Goal: Task Accomplishment & Management: Complete application form

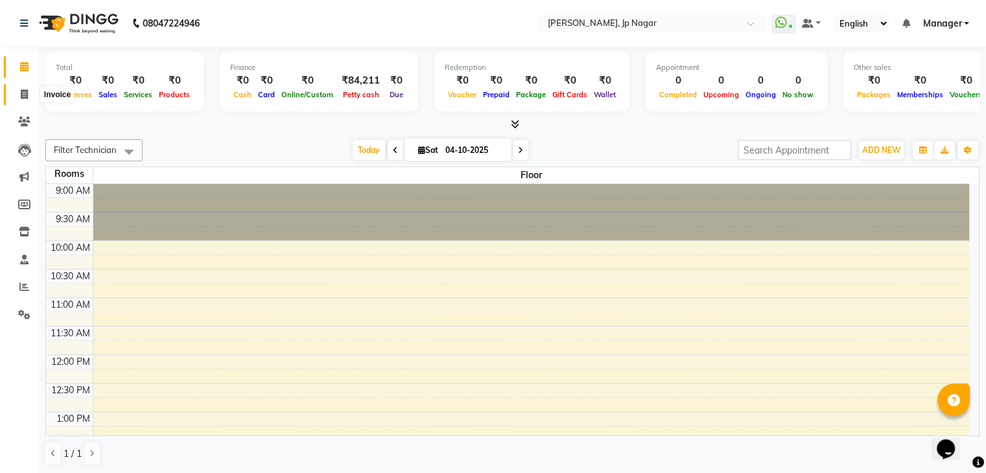
click at [28, 94] on span at bounding box center [24, 94] width 23 height 15
select select "service"
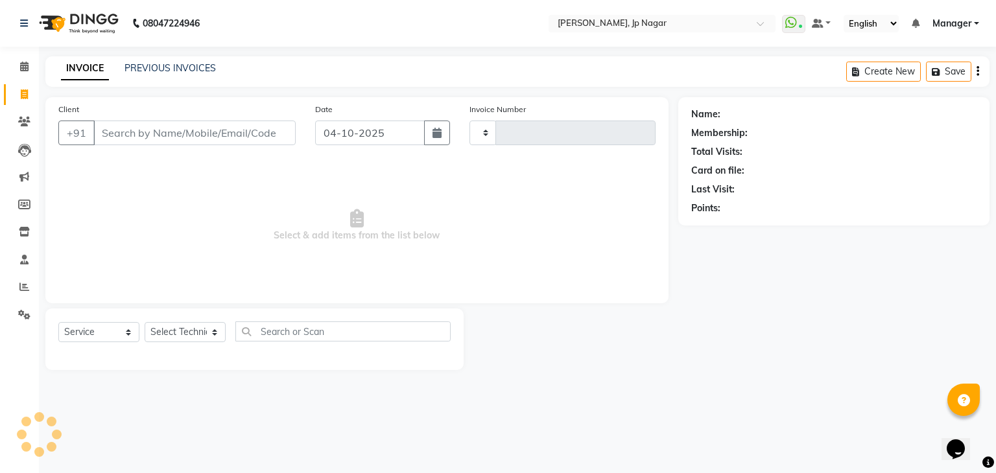
type input "1059"
select select "6318"
click at [183, 340] on select "Select Technician ameer asid [PERSON_NAME] Manager [PERSON_NAME] [PERSON_NAME] …" at bounding box center [185, 332] width 81 height 20
select select "80453"
click at [145, 323] on select "Select Technician ameer asid [PERSON_NAME] Manager [PERSON_NAME] [PERSON_NAME] …" at bounding box center [185, 332] width 81 height 20
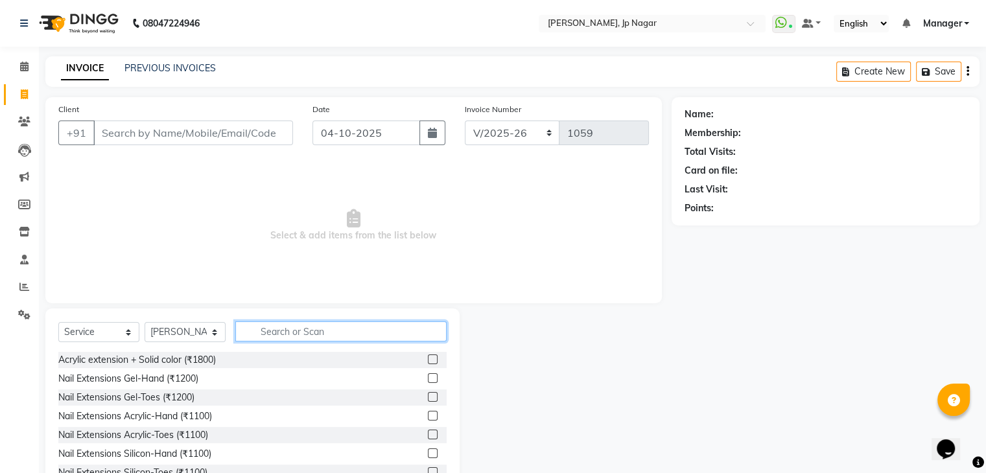
click at [275, 327] on input "text" at bounding box center [340, 331] width 211 height 20
type input "gel"
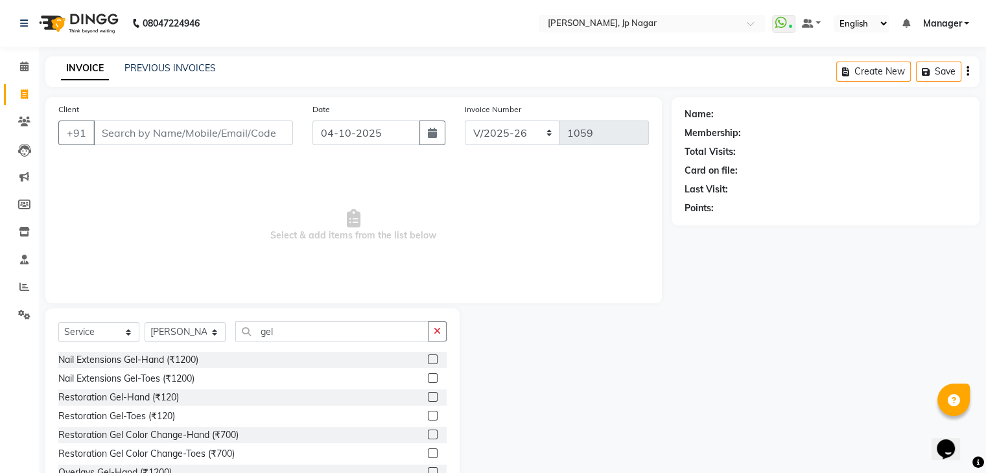
click at [428, 361] on label at bounding box center [433, 360] width 10 height 10
click at [428, 361] on input "checkbox" at bounding box center [432, 360] width 8 height 8
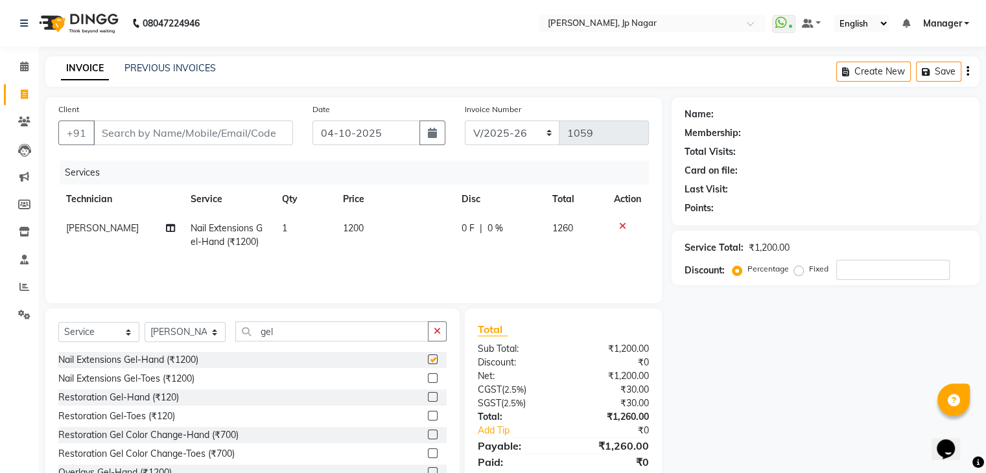
checkbox input "false"
click at [351, 227] on span "1200" at bounding box center [353, 228] width 21 height 12
select select "80453"
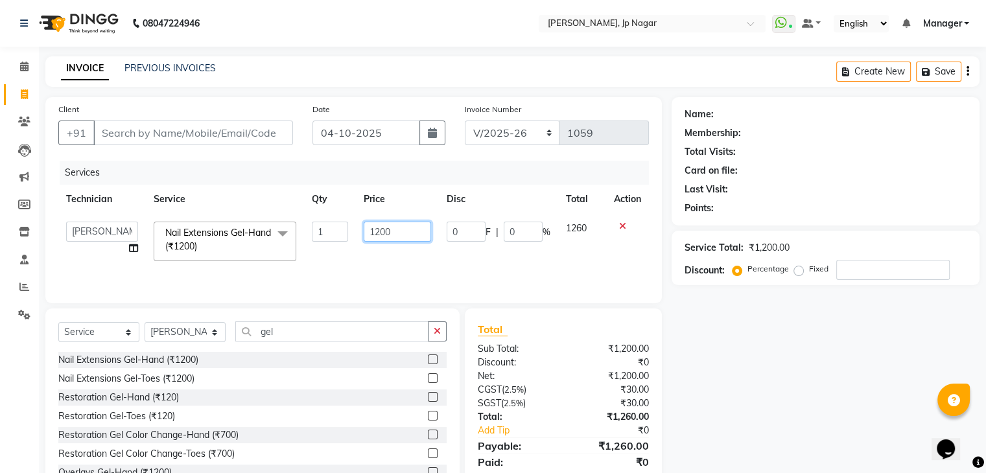
drag, startPoint x: 402, startPoint y: 231, endPoint x: 299, endPoint y: 218, distance: 103.9
click at [299, 218] on tr "ameer asid [PERSON_NAME] Manager [PERSON_NAME] [PERSON_NAME] Vishnu Nail Extens…" at bounding box center [353, 241] width 590 height 55
type input "600"
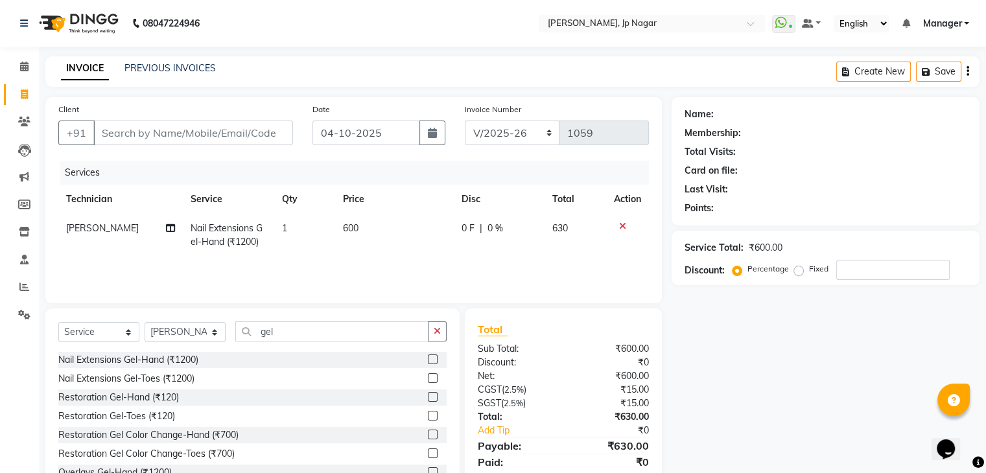
click at [340, 242] on tr "[PERSON_NAME] Nail Extensions Gel-Hand (₹1200) 1 600 0 F | 0 % 630" at bounding box center [353, 235] width 590 height 43
click at [312, 324] on input "gel" at bounding box center [331, 331] width 193 height 20
type input "g"
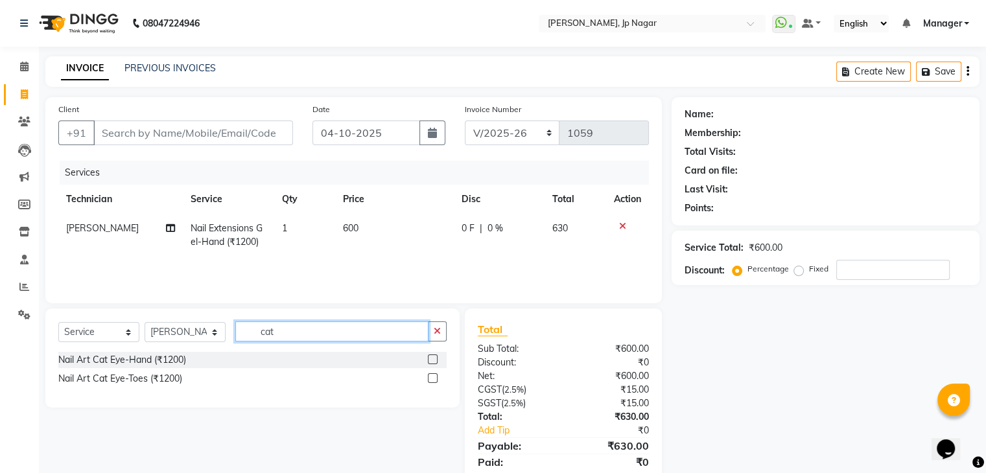
type input "cat"
click at [437, 358] on label at bounding box center [433, 360] width 10 height 10
click at [436, 358] on input "checkbox" at bounding box center [432, 360] width 8 height 8
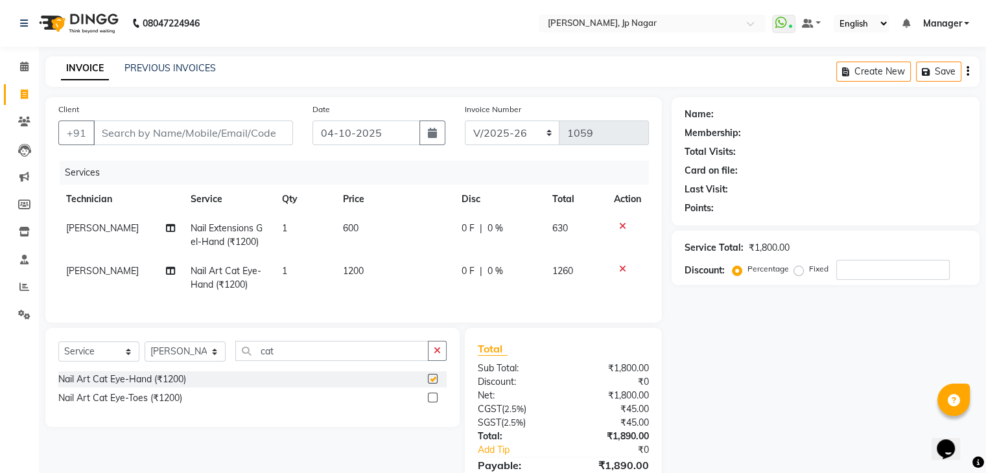
checkbox input "false"
click at [351, 275] on span "1200" at bounding box center [353, 271] width 21 height 12
select select "80453"
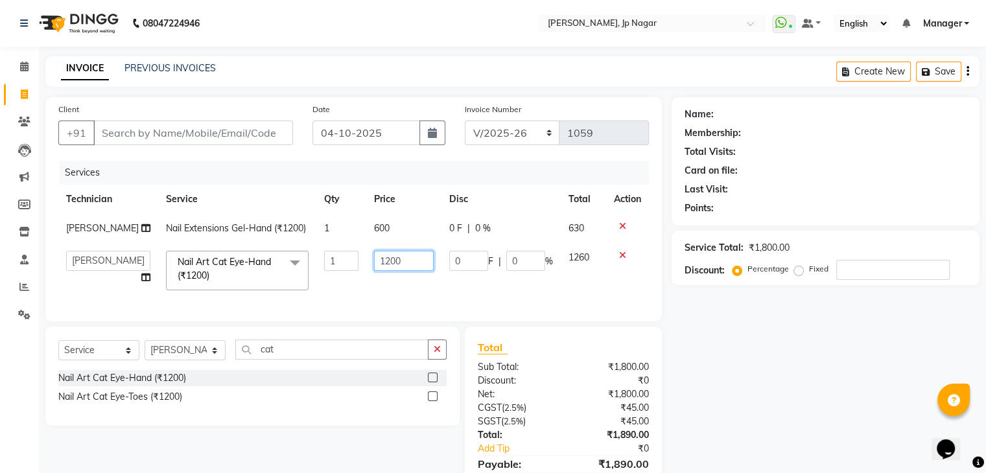
drag, startPoint x: 395, startPoint y: 279, endPoint x: 337, endPoint y: 277, distance: 58.4
click at [337, 277] on tr "ameer asid [PERSON_NAME] Manager [PERSON_NAME] [PERSON_NAME] Vishnu Nail Art Ca…" at bounding box center [353, 270] width 590 height 55
type input "600"
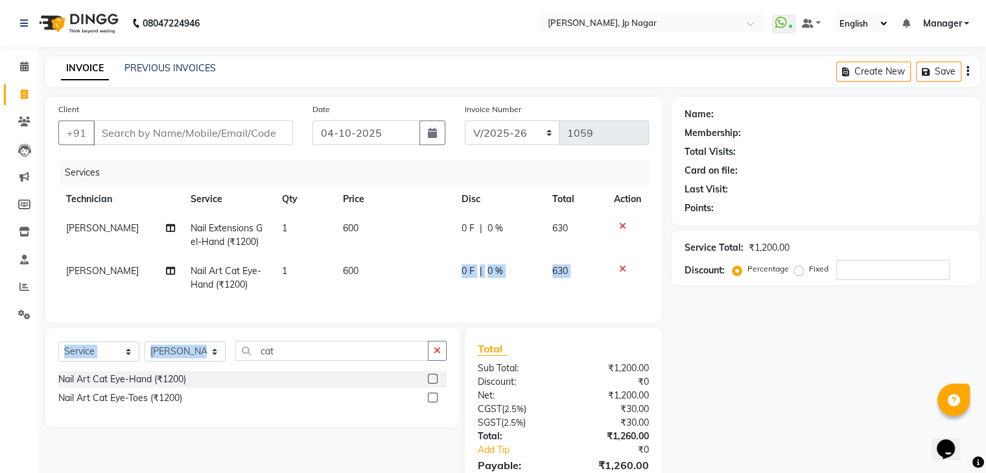
drag, startPoint x: 388, startPoint y: 292, endPoint x: 367, endPoint y: 356, distance: 68.3
click at [367, 356] on div "Client +91 Date [DATE] Invoice Number BTH/2025-26 RED/2025-26 V/2025 V/[PHONE_N…" at bounding box center [354, 307] width 636 height 421
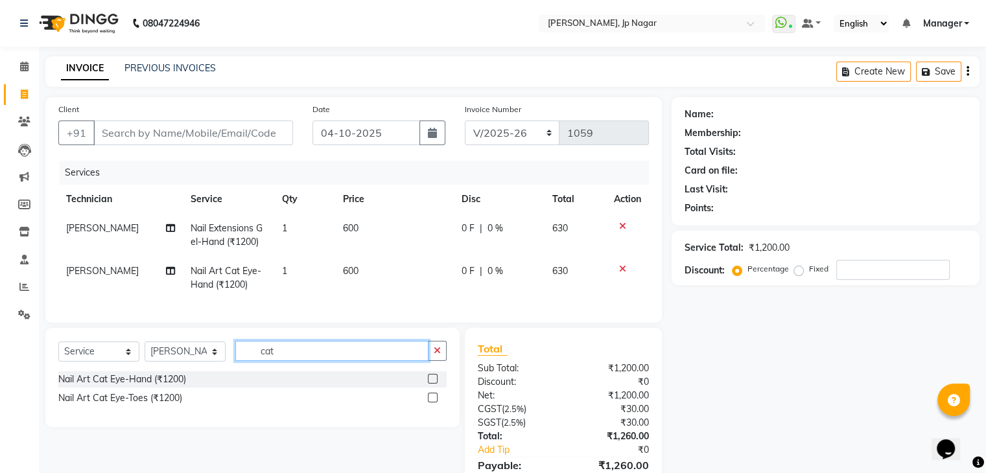
click at [367, 356] on input "cat" at bounding box center [331, 351] width 193 height 20
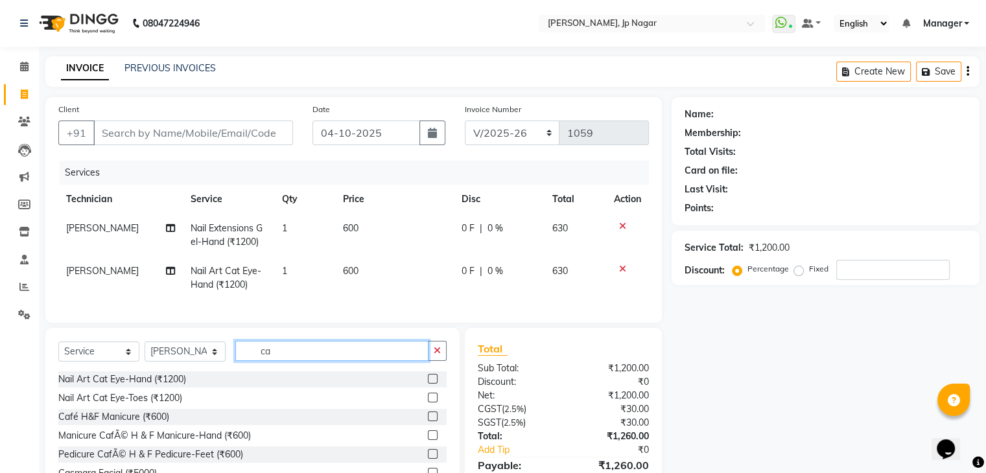
type input "c"
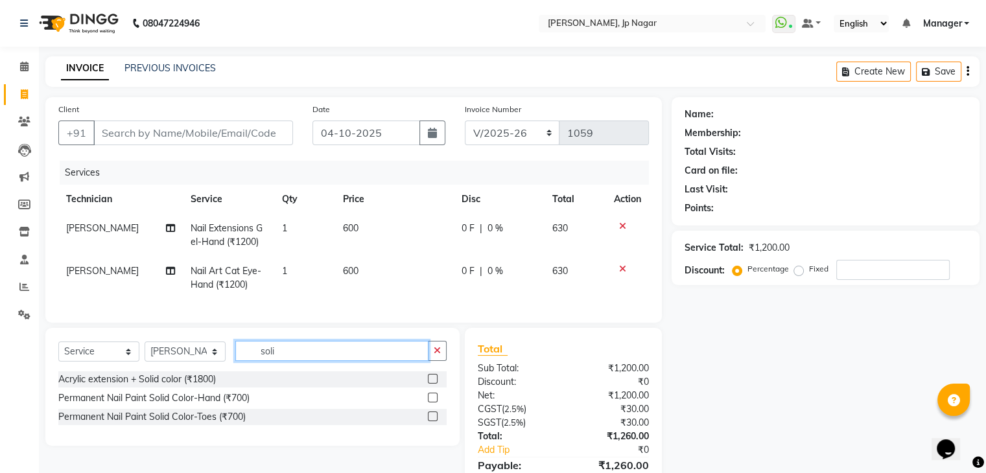
type input "soli"
click at [430, 402] on label at bounding box center [433, 398] width 10 height 10
click at [430, 402] on input "checkbox" at bounding box center [432, 398] width 8 height 8
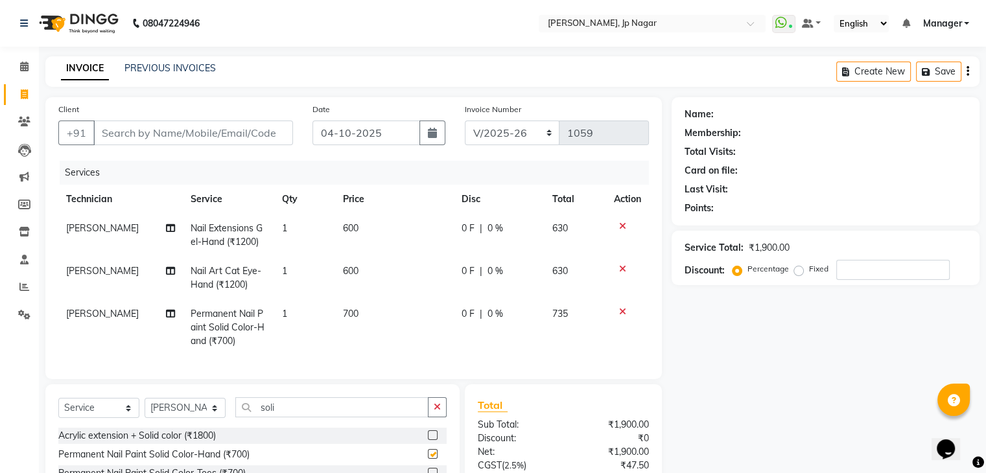
checkbox input "false"
click at [347, 317] on span "700" at bounding box center [351, 314] width 16 height 12
select select "80453"
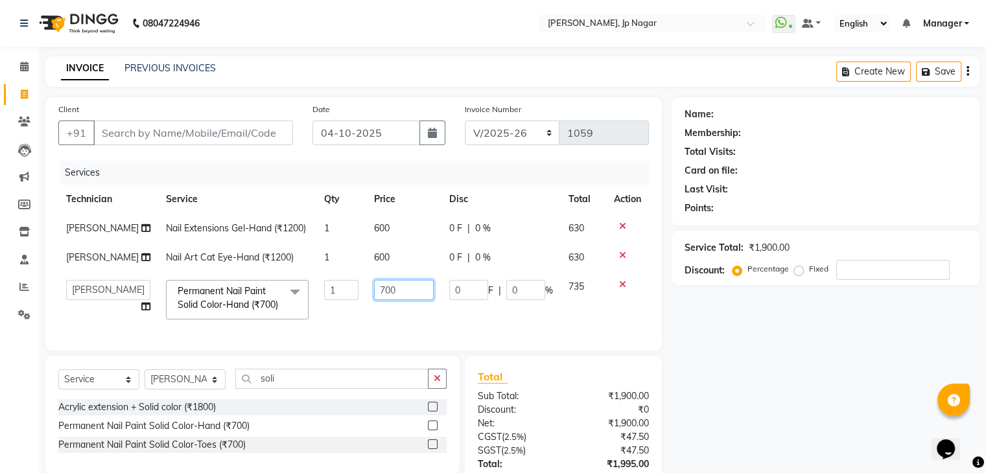
drag, startPoint x: 397, startPoint y: 307, endPoint x: 277, endPoint y: 283, distance: 122.2
click at [277, 283] on tbody "[PERSON_NAME] Nail Extensions Gel-Hand (₹1200) 1 600 0 F | 0 % 630 [PERSON_NAME…" at bounding box center [353, 270] width 590 height 113
type input "350"
click at [366, 327] on td "350" at bounding box center [403, 299] width 75 height 55
select select "80453"
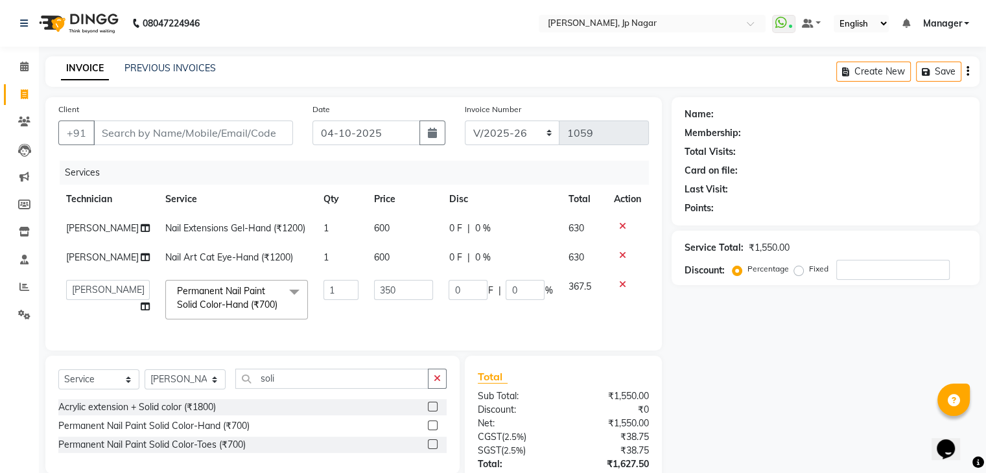
click at [283, 42] on nav "08047224946 Select Location × Nailashes, Jp Nagar WhatsApp Status ✕ Status: Con…" at bounding box center [493, 23] width 986 height 47
click at [436, 389] on button "button" at bounding box center [437, 379] width 19 height 20
click at [382, 388] on div "Client +91 Date [DATE] Invoice Number BTH/2025-26 RED/2025-26 V/2025 V/[PHONE_N…" at bounding box center [354, 322] width 636 height 450
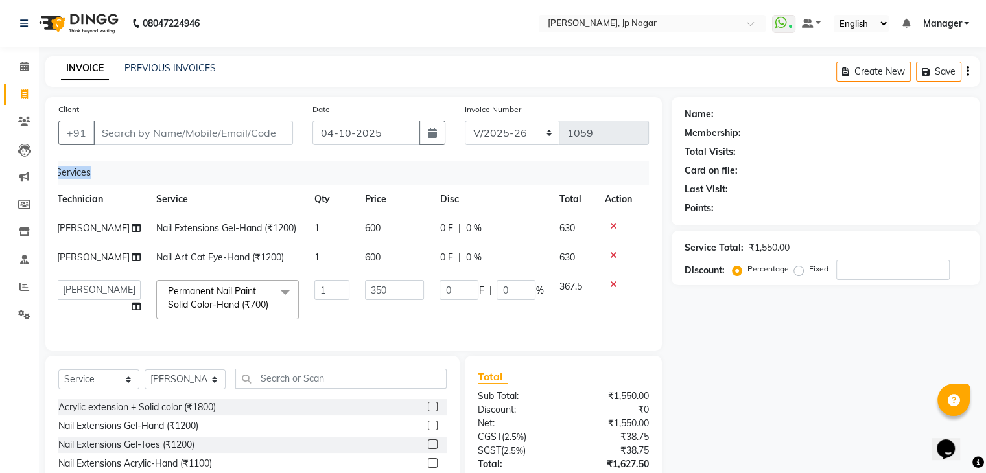
drag, startPoint x: 388, startPoint y: 377, endPoint x: 316, endPoint y: 372, distance: 71.4
click at [316, 351] on div "Client +91 Date [DATE] Invoice Number BTH/2025-26 RED/2025-26 V/2025 V/[PHONE_N…" at bounding box center [353, 223] width 616 height 253
click at [329, 394] on div "Select Service Product Membership Package Voucher Prepaid Gift Card Select Tech…" at bounding box center [252, 451] width 414 height 191
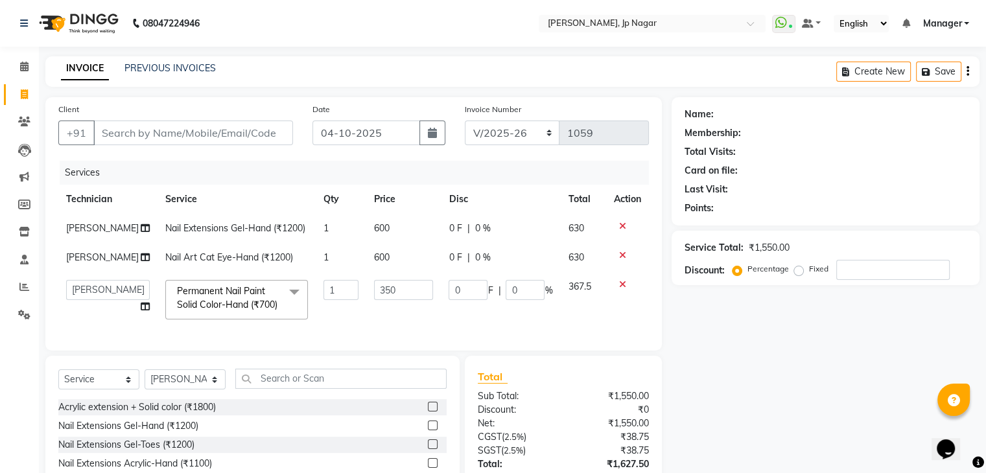
click at [272, 351] on div "Client +91 Date [DATE] Invoice Number BTH/2025-26 RED/2025-26 V/2025 V/[PHONE_N…" at bounding box center [353, 223] width 616 height 253
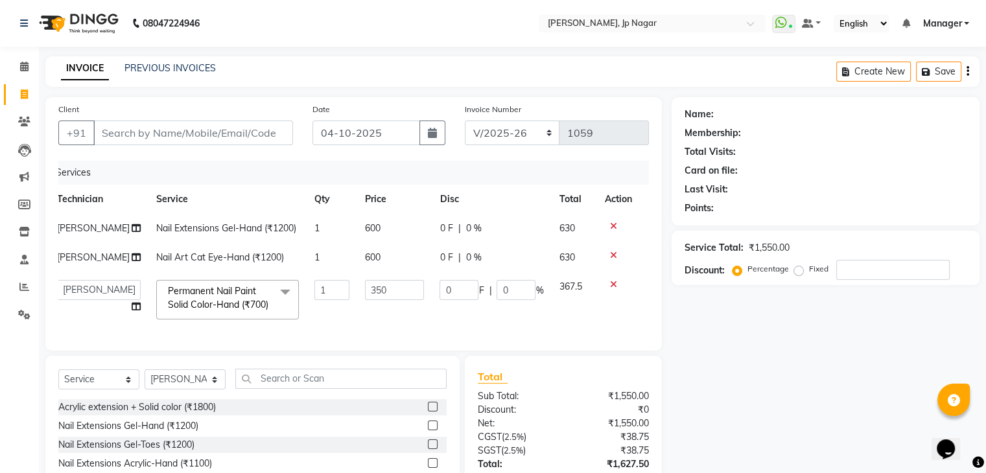
drag, startPoint x: 310, startPoint y: 379, endPoint x: 310, endPoint y: 367, distance: 11.7
click at [310, 351] on div "Client +91 Date [DATE] Invoice Number BTH/2025-26 RED/2025-26 V/2025 V/[PHONE_N…" at bounding box center [353, 223] width 616 height 253
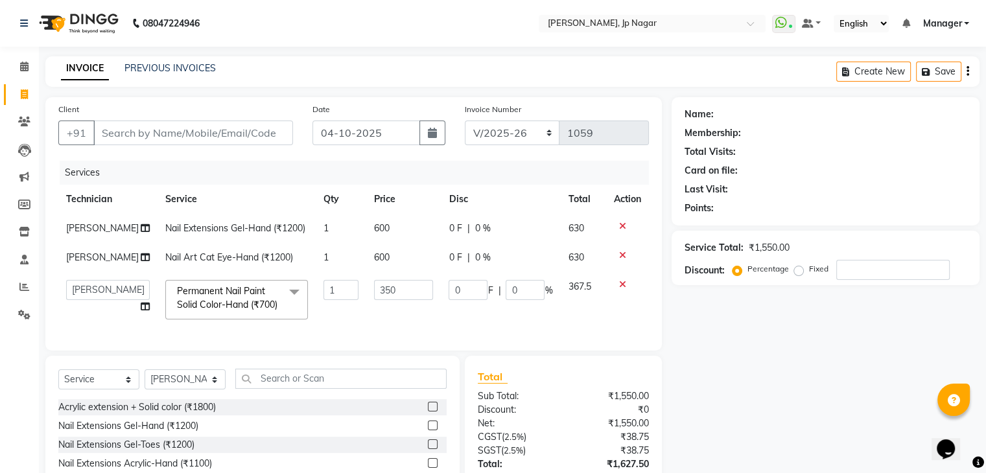
click at [232, 351] on div "Client +91 Date [DATE] Invoice Number BTH/2025-26 RED/2025-26 V/2025 V/[PHONE_N…" at bounding box center [353, 223] width 616 height 253
drag, startPoint x: 111, startPoint y: 379, endPoint x: 57, endPoint y: 378, distance: 54.5
click at [57, 351] on div "Client +91 Date [DATE] Invoice Number BTH/2025-26 RED/2025-26 V/2025 V/[PHONE_N…" at bounding box center [353, 223] width 616 height 253
click at [504, 351] on div "Client +91 Date [DATE] Invoice Number BTH/2025-26 RED/2025-26 V/2025 V/[PHONE_N…" at bounding box center [353, 223] width 616 height 253
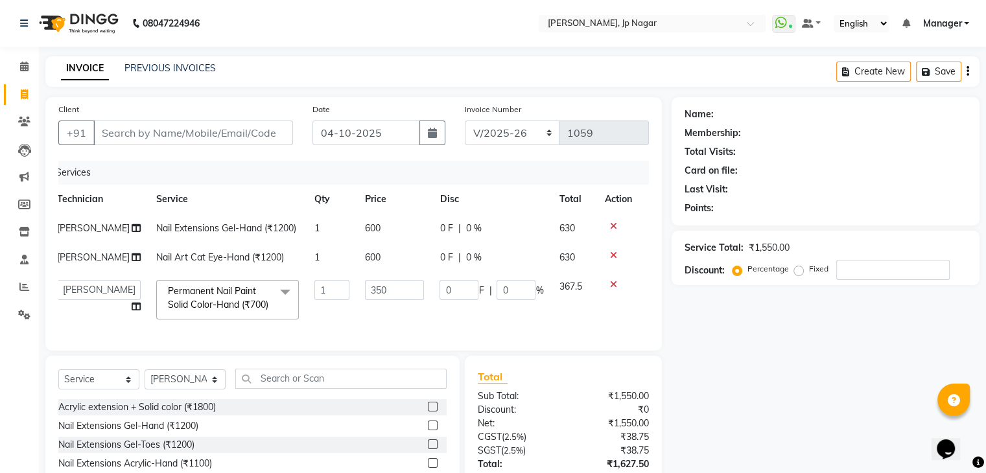
drag, startPoint x: 568, startPoint y: 376, endPoint x: 526, endPoint y: 371, distance: 42.4
click at [526, 351] on div "Client +91 Date [DATE] Invoice Number BTH/2025-26 RED/2025-26 V/2025 V/[PHONE_N…" at bounding box center [353, 223] width 616 height 253
drag, startPoint x: 360, startPoint y: 364, endPoint x: 356, endPoint y: 371, distance: 8.1
click at [356, 338] on div "Services Technician Service Qty Price Disc Total Action [PERSON_NAME] Nail Exte…" at bounding box center [353, 249] width 590 height 177
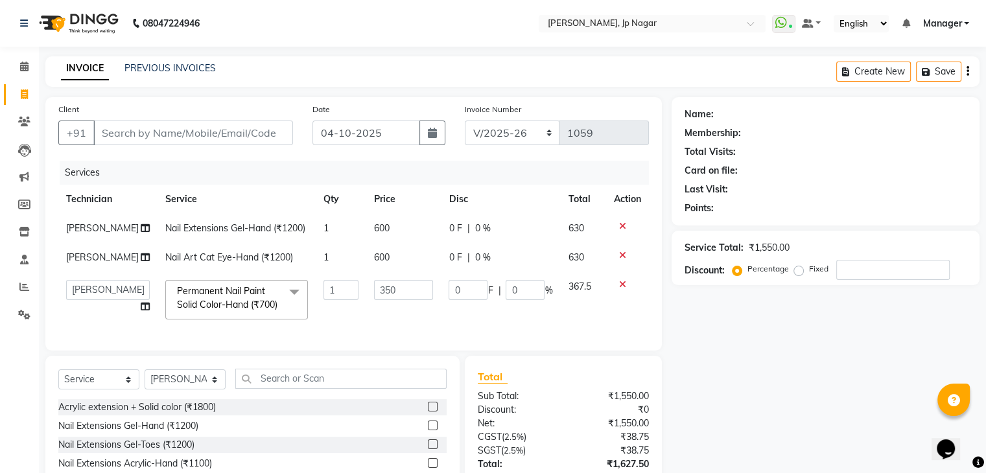
click at [229, 351] on div "Client +91 Date [DATE] Invoice Number BTH/2025-26 RED/2025-26 V/2025 V/[PHONE_N…" at bounding box center [353, 223] width 616 height 253
click at [284, 58] on div "INVOICE PREVIOUS INVOICES Create New Save" at bounding box center [512, 71] width 934 height 30
click at [34, 76] on link "Calendar" at bounding box center [19, 66] width 31 height 21
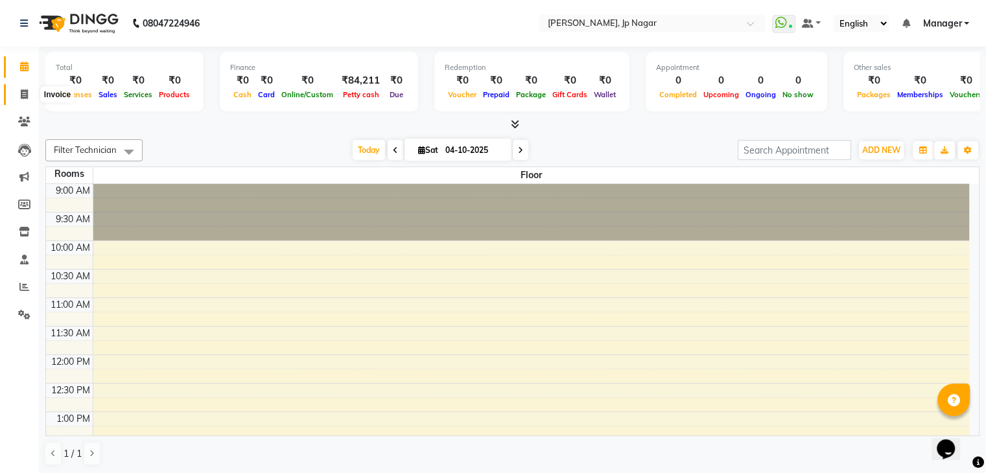
click at [23, 99] on span at bounding box center [24, 94] width 23 height 15
select select "service"
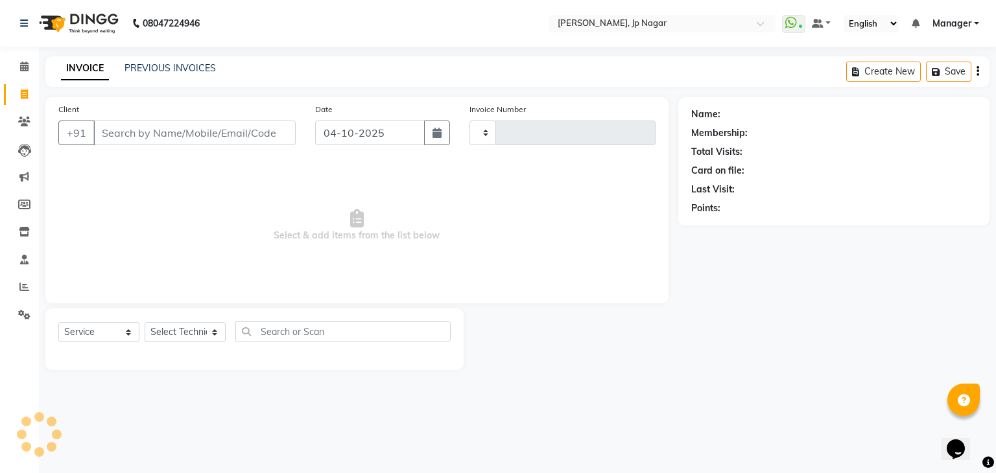
type input "1059"
select select "6318"
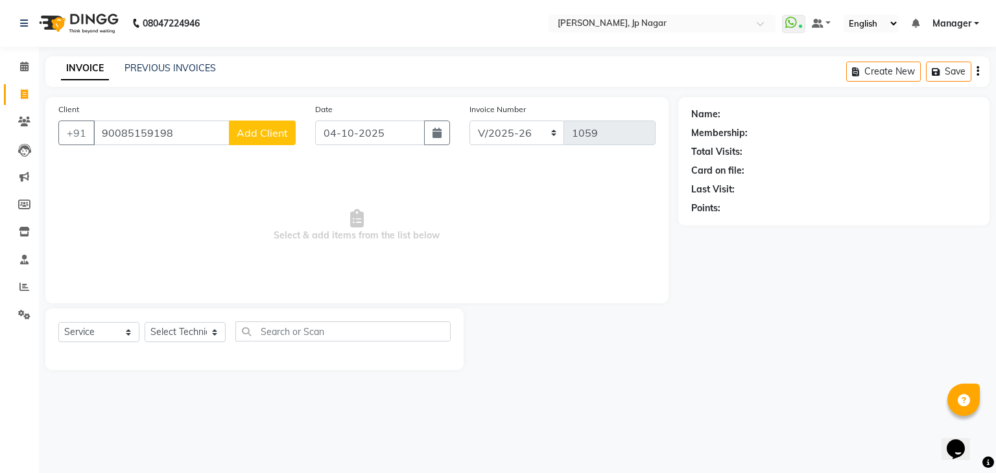
type input "90085159198"
click at [262, 136] on span "Add Client" at bounding box center [262, 132] width 51 height 13
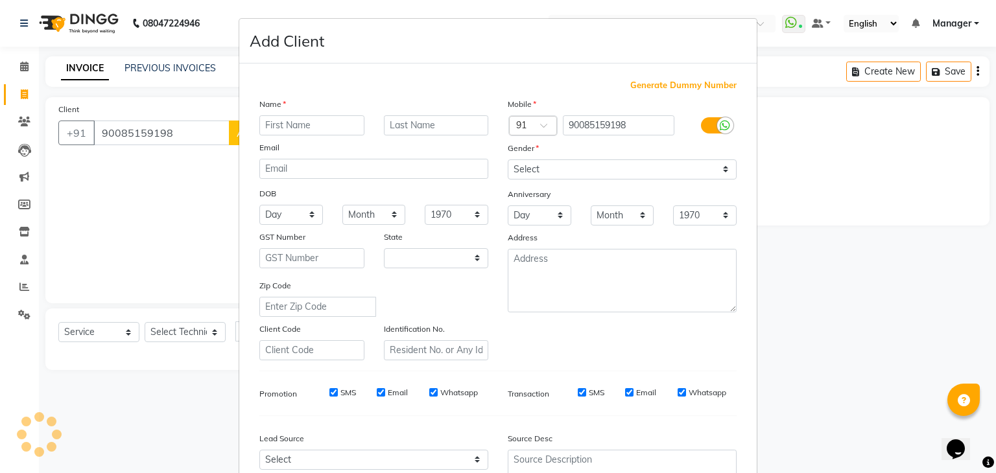
select select "21"
type input "disha"
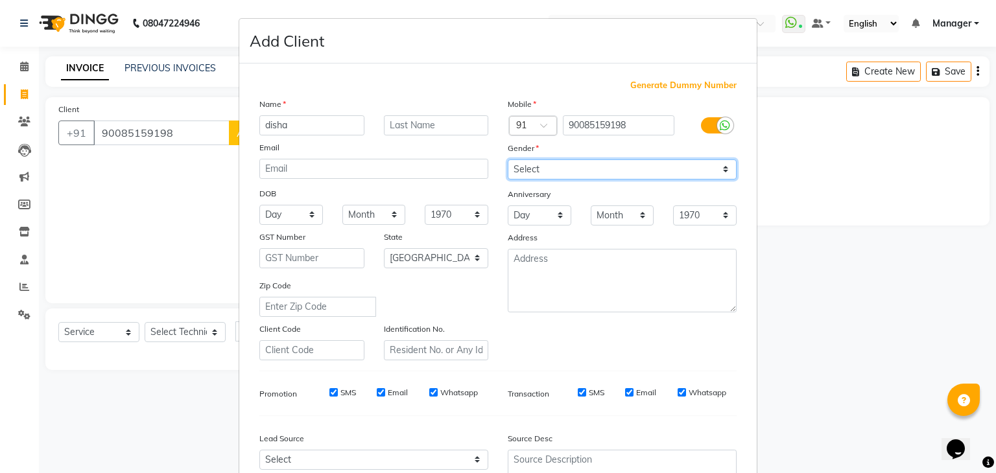
drag, startPoint x: 545, startPoint y: 168, endPoint x: 533, endPoint y: 225, distance: 58.2
click at [533, 225] on div "Mobile Country Code × 91 90085159198 Gender Select [DEMOGRAPHIC_DATA] [DEMOGRAP…" at bounding box center [622, 228] width 248 height 263
select select "[DEMOGRAPHIC_DATA]"
click at [507, 160] on select "Select [DEMOGRAPHIC_DATA] [DEMOGRAPHIC_DATA] Other Prefer Not To Say" at bounding box center [621, 169] width 229 height 20
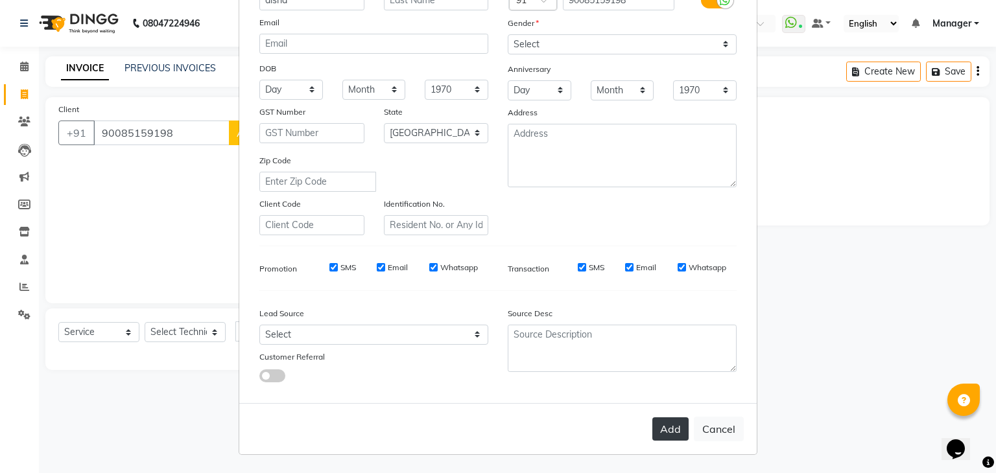
click at [669, 431] on button "Add" at bounding box center [670, 428] width 36 height 23
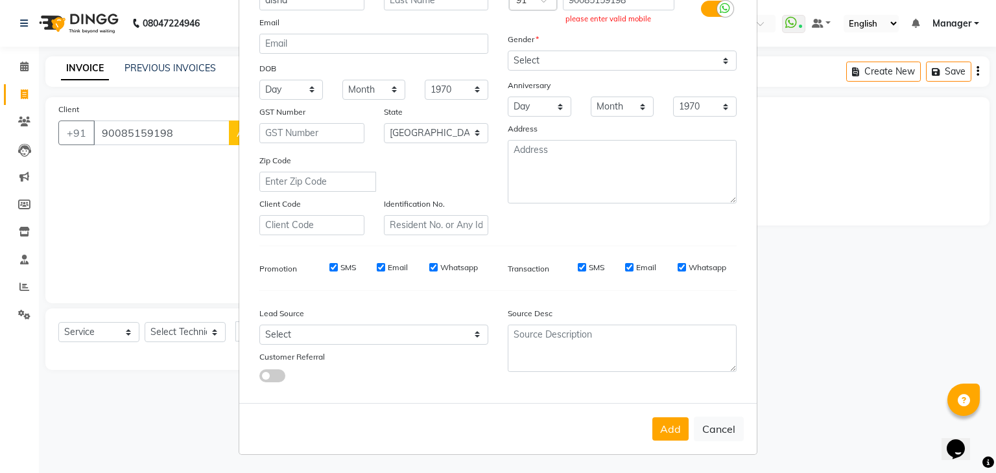
scroll to position [0, 0]
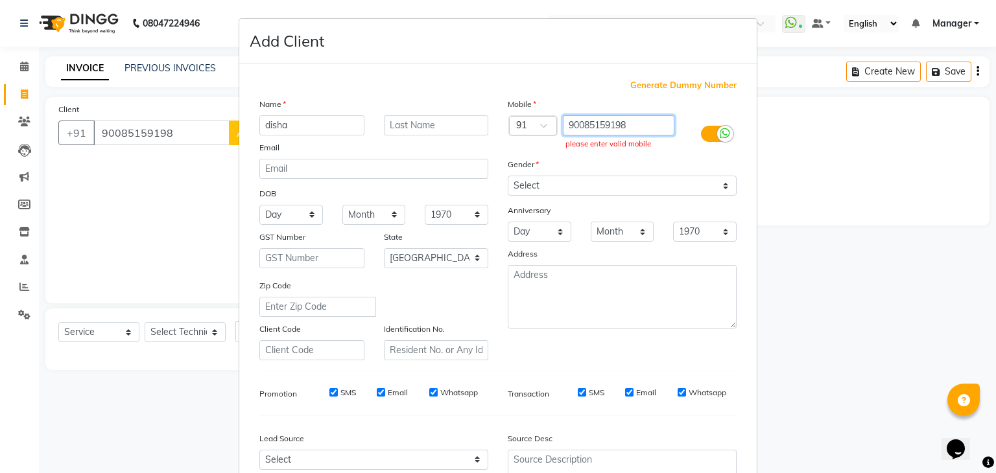
click at [624, 124] on input "90085159198" at bounding box center [619, 125] width 112 height 20
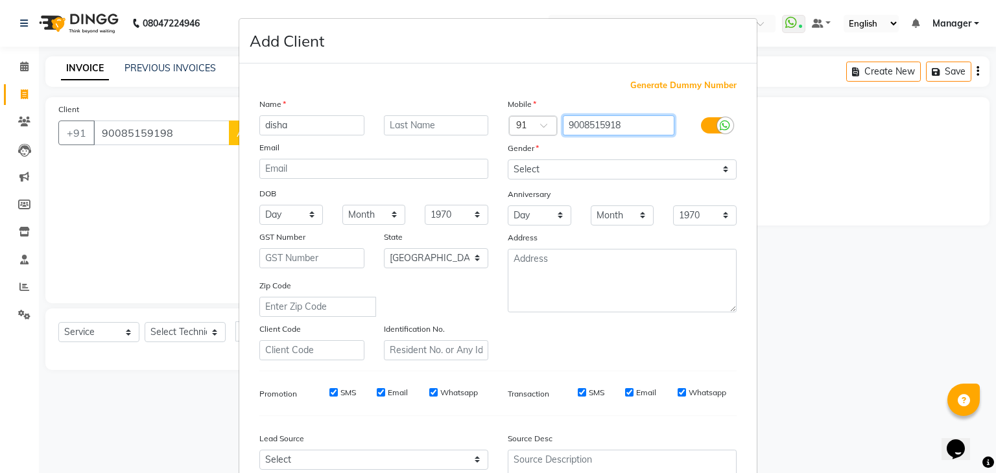
scroll to position [132, 0]
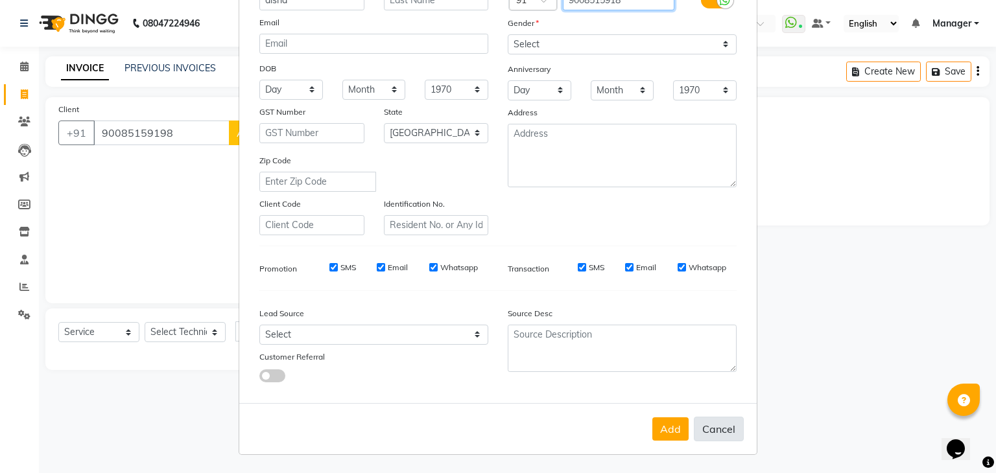
type input "9008515918"
click at [700, 428] on button "Cancel" at bounding box center [719, 429] width 50 height 25
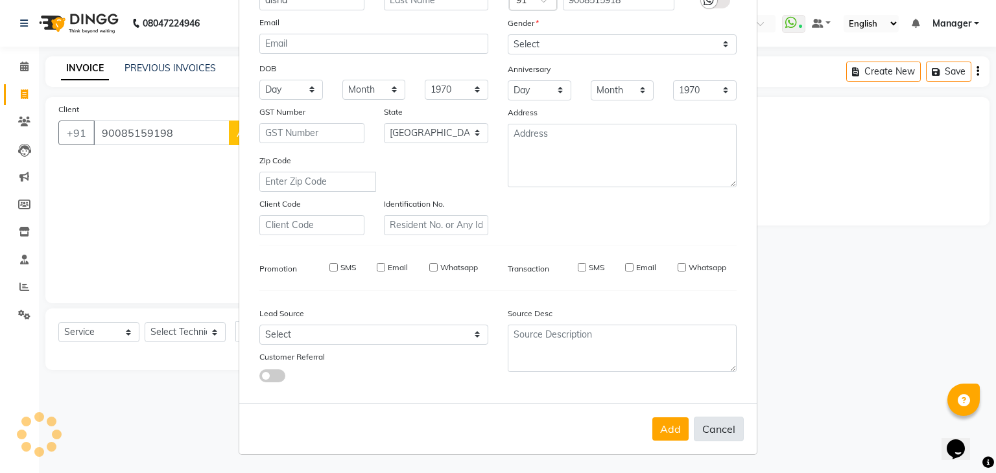
select select
select select "null"
select select
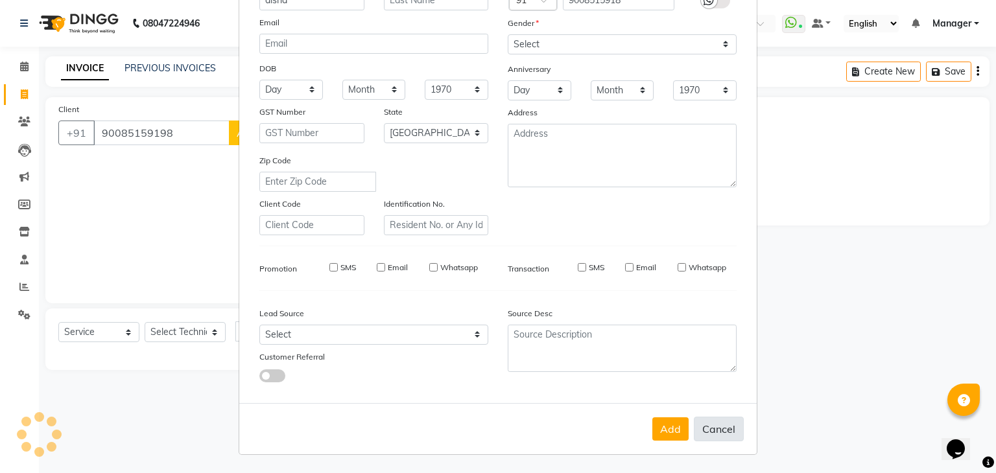
select select
checkbox input "false"
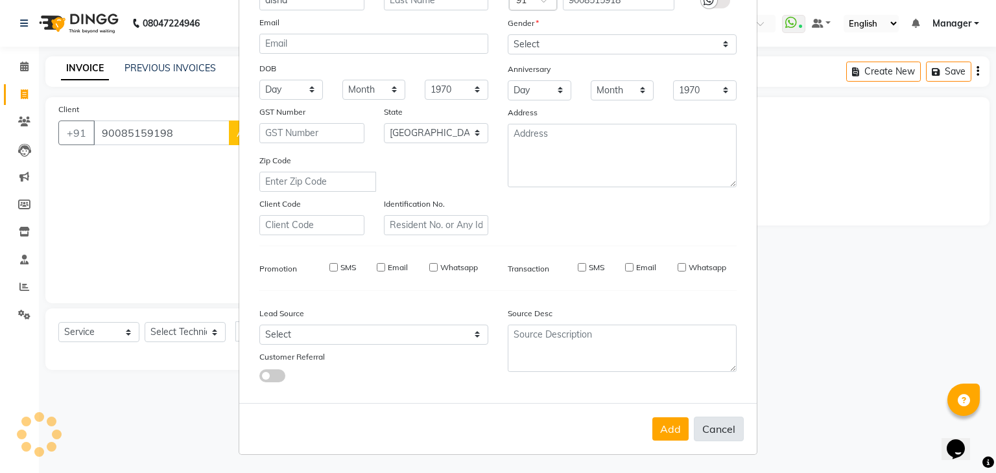
checkbox input "false"
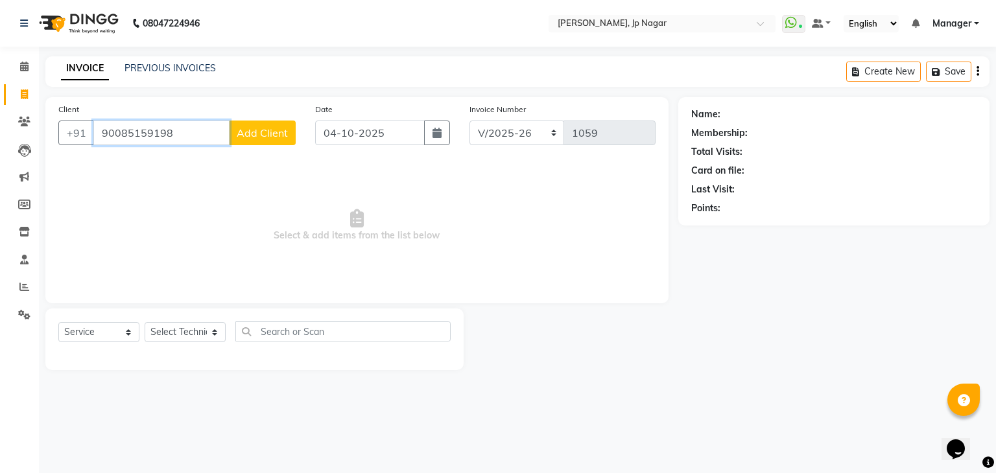
click at [198, 136] on input "90085159198" at bounding box center [161, 133] width 136 height 25
type input "9008515918"
click at [261, 141] on button "Add Client" at bounding box center [262, 133] width 67 height 25
select select "21"
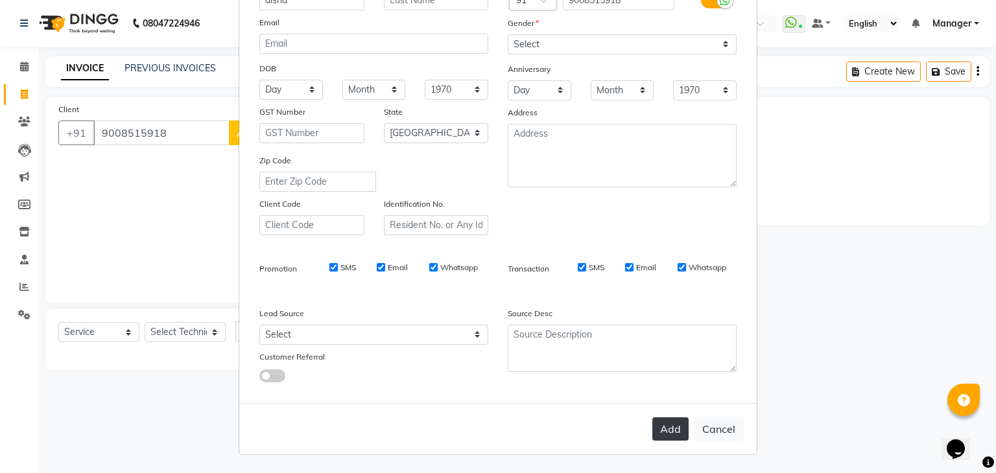
type input "disha"
click at [657, 418] on button "Add" at bounding box center [670, 428] width 36 height 23
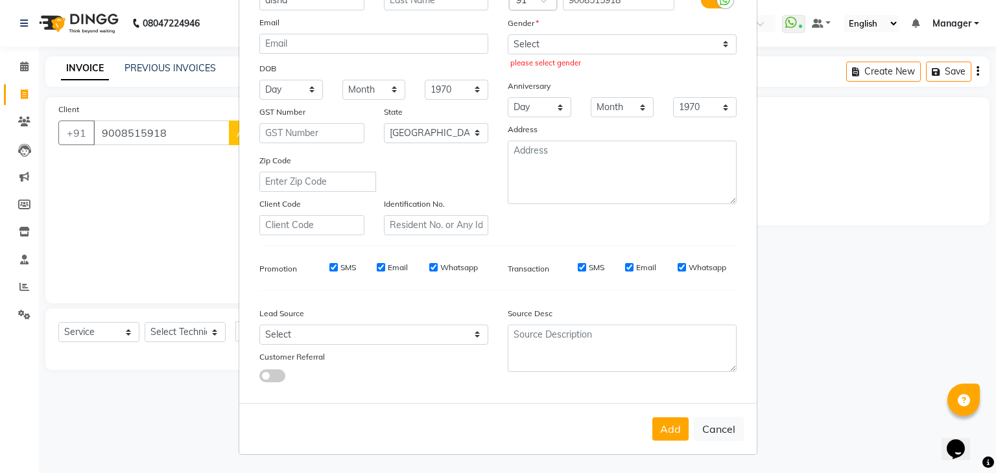
scroll to position [0, 0]
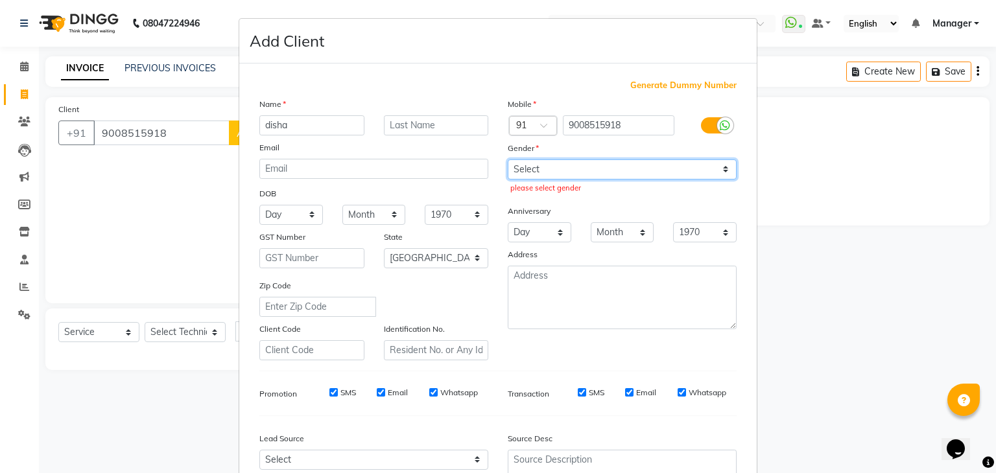
click at [620, 167] on select "Select [DEMOGRAPHIC_DATA] [DEMOGRAPHIC_DATA] Other Prefer Not To Say" at bounding box center [621, 169] width 229 height 20
select select "[DEMOGRAPHIC_DATA]"
click at [507, 160] on select "Select [DEMOGRAPHIC_DATA] [DEMOGRAPHIC_DATA] Other Prefer Not To Say" at bounding box center [621, 169] width 229 height 20
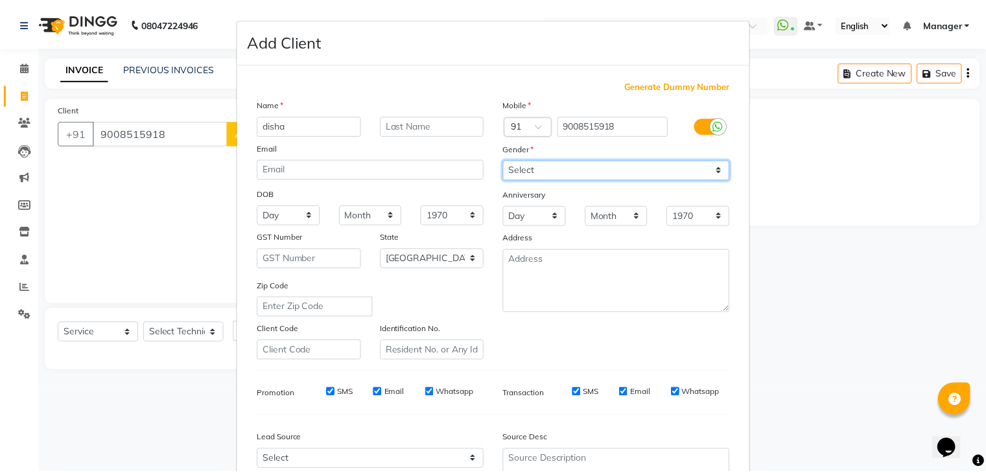
scroll to position [132, 0]
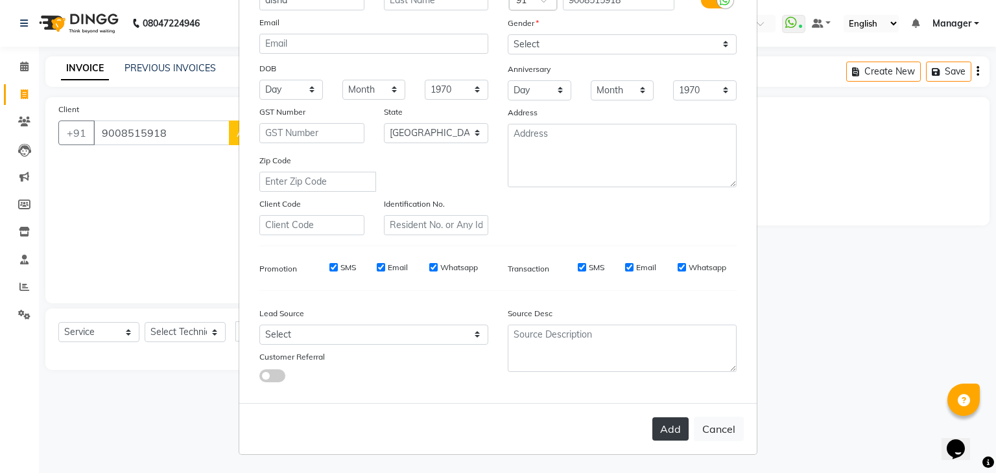
click at [658, 423] on button "Add" at bounding box center [670, 428] width 36 height 23
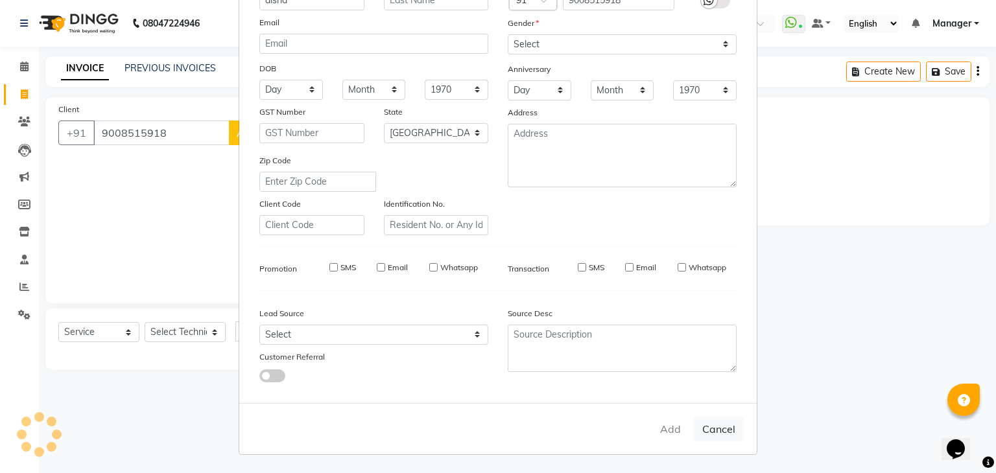
type input "90******18"
select select
select select "null"
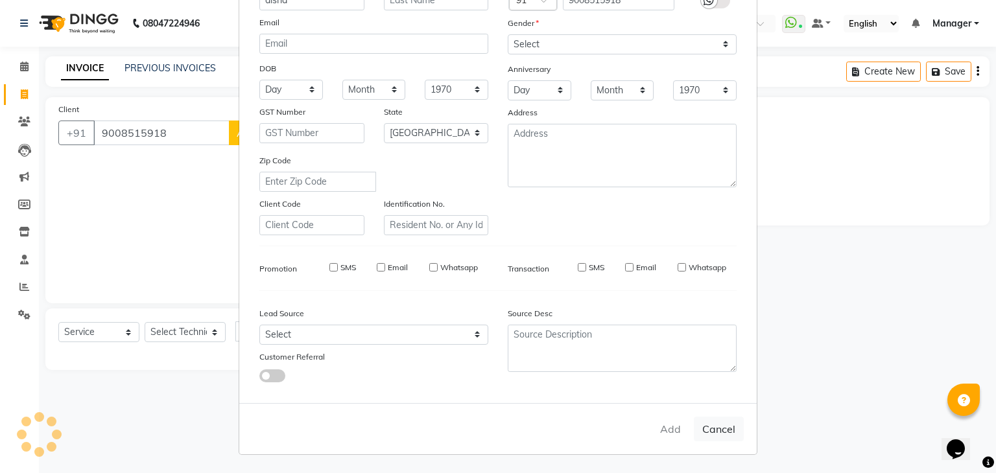
select select
checkbox input "false"
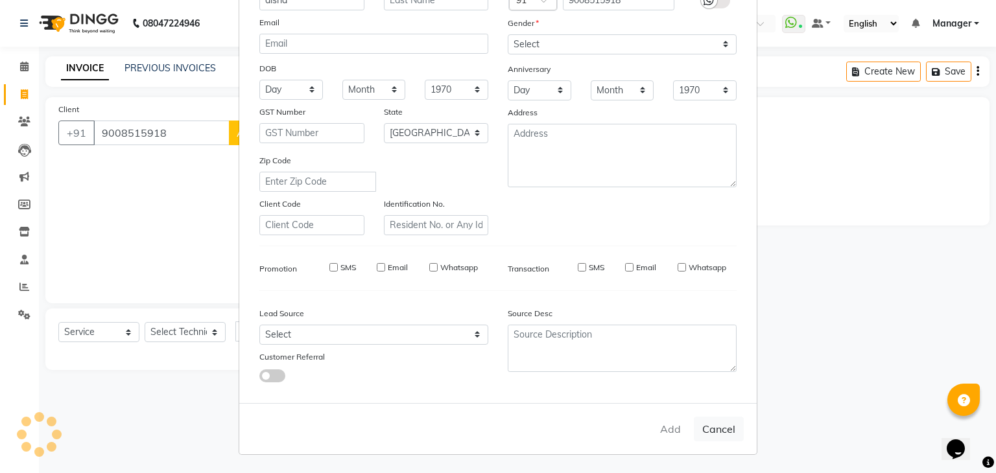
checkbox input "false"
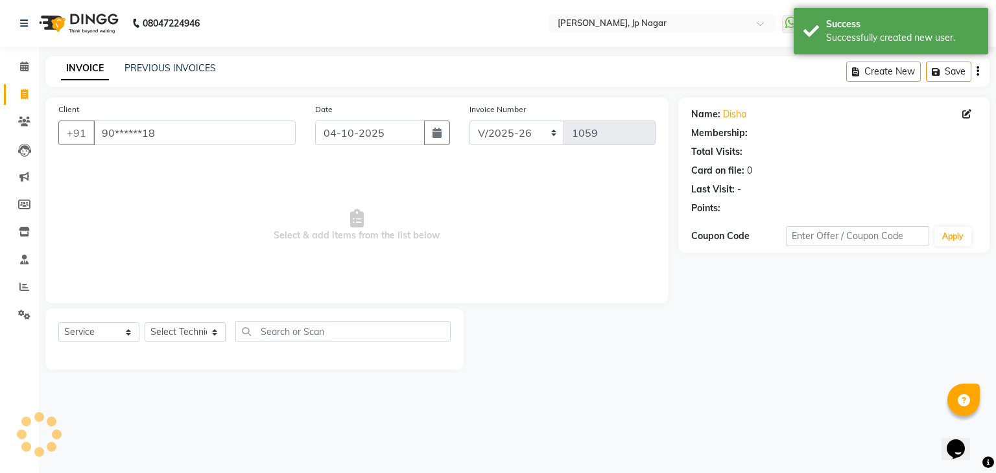
select select "1: Object"
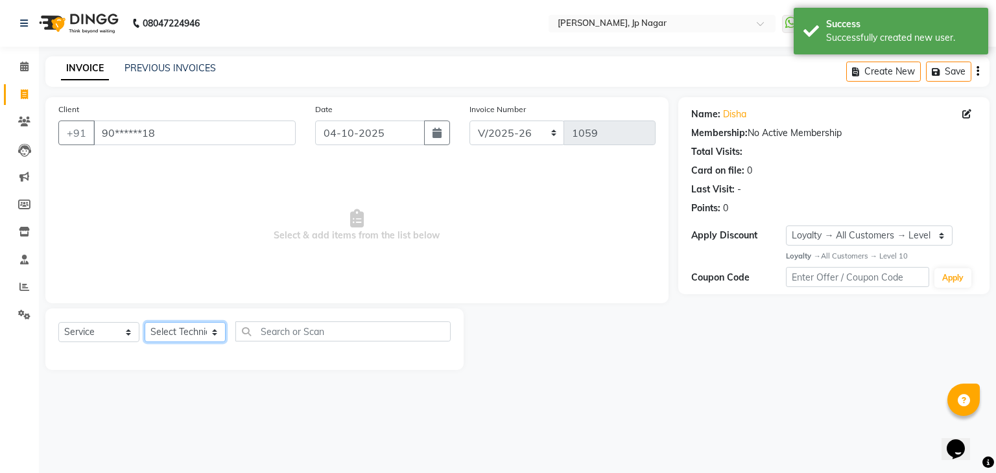
click at [218, 338] on select "Select Technician ameer asid [PERSON_NAME] Manager [PERSON_NAME] [PERSON_NAME] …" at bounding box center [185, 332] width 81 height 20
select select "80452"
click at [145, 323] on select "Select Technician ameer asid [PERSON_NAME] Manager [PERSON_NAME] [PERSON_NAME] …" at bounding box center [185, 332] width 81 height 20
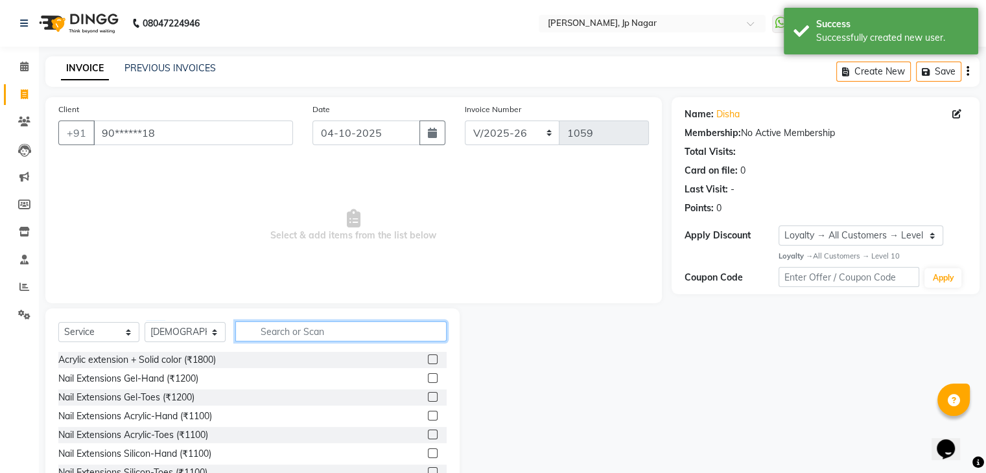
click at [265, 338] on input "text" at bounding box center [340, 331] width 211 height 20
type input "acr"
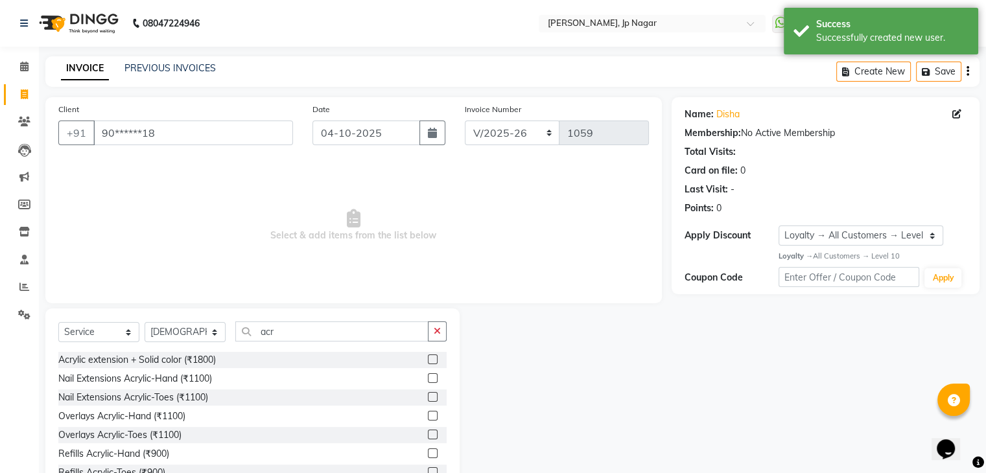
click at [428, 377] on label at bounding box center [433, 378] width 10 height 10
click at [428, 377] on input "checkbox" at bounding box center [432, 379] width 8 height 8
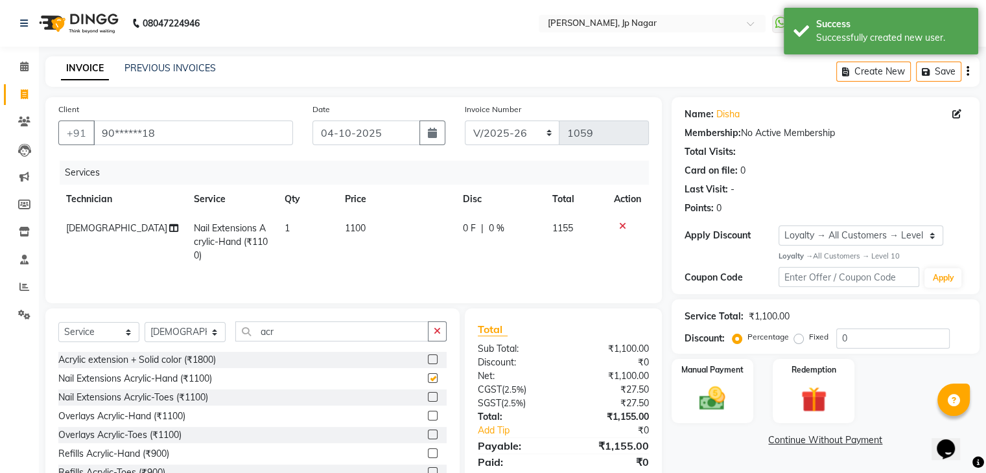
checkbox input "false"
click at [370, 330] on input "acr" at bounding box center [331, 331] width 193 height 20
type input "a"
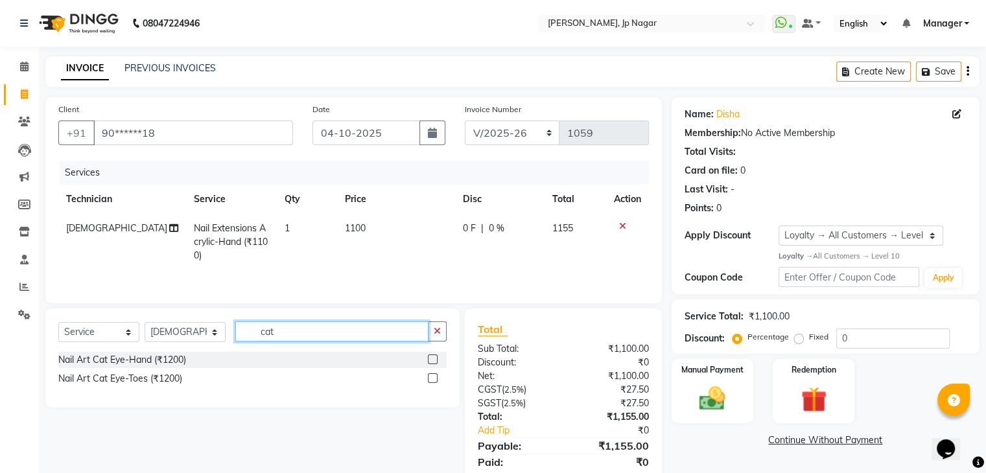
type input "cat"
click at [432, 360] on label at bounding box center [433, 360] width 10 height 10
click at [432, 360] on input "checkbox" at bounding box center [432, 360] width 8 height 8
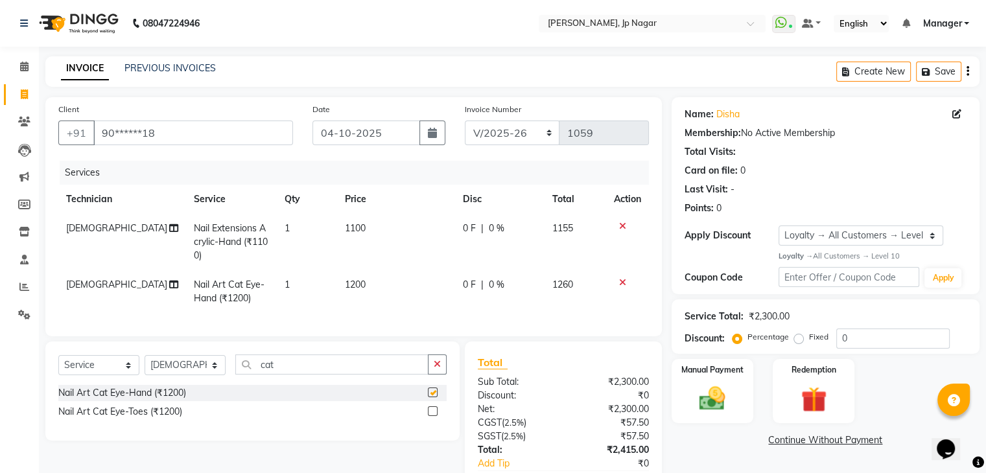
checkbox input "false"
click at [355, 222] on td "1100" at bounding box center [395, 242] width 117 height 56
select select "80452"
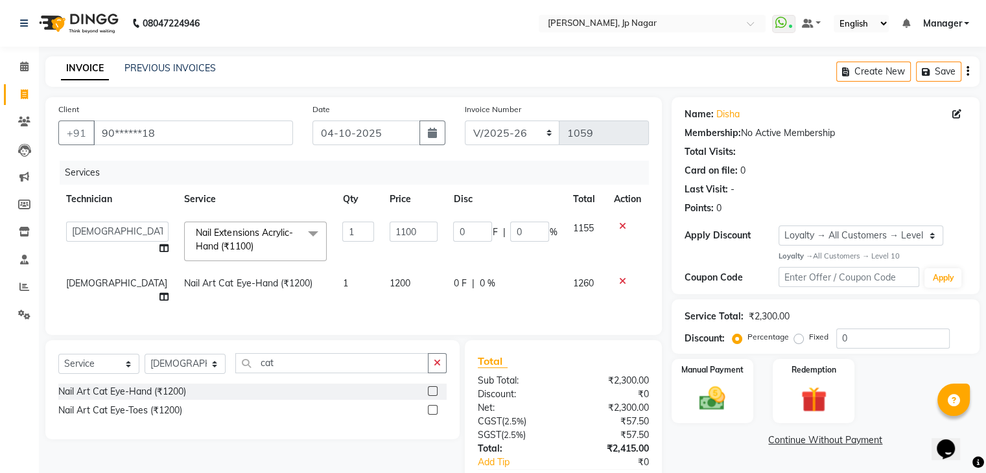
click at [355, 222] on td "1" at bounding box center [357, 241] width 47 height 55
drag, startPoint x: 397, startPoint y: 229, endPoint x: 342, endPoint y: 229, distance: 54.4
click at [342, 229] on tr "ameer asid [PERSON_NAME] Manager [PERSON_NAME] [PERSON_NAME] Vishnu Nail Extens…" at bounding box center [353, 241] width 590 height 55
type input "1000"
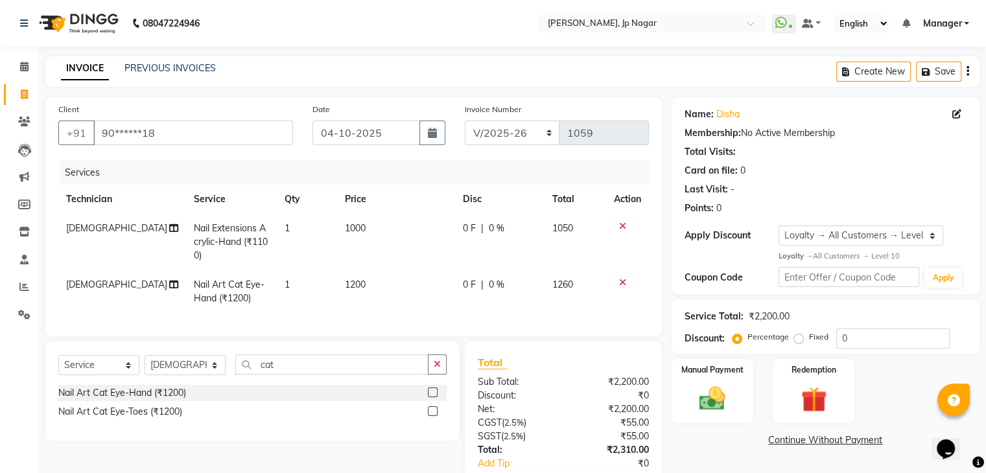
click at [436, 296] on td "1200" at bounding box center [395, 291] width 117 height 43
select select "80452"
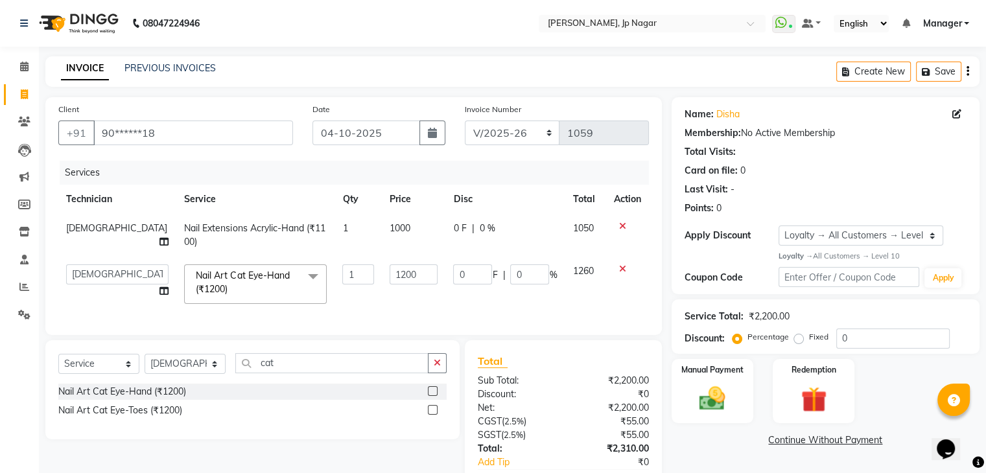
scroll to position [87, 0]
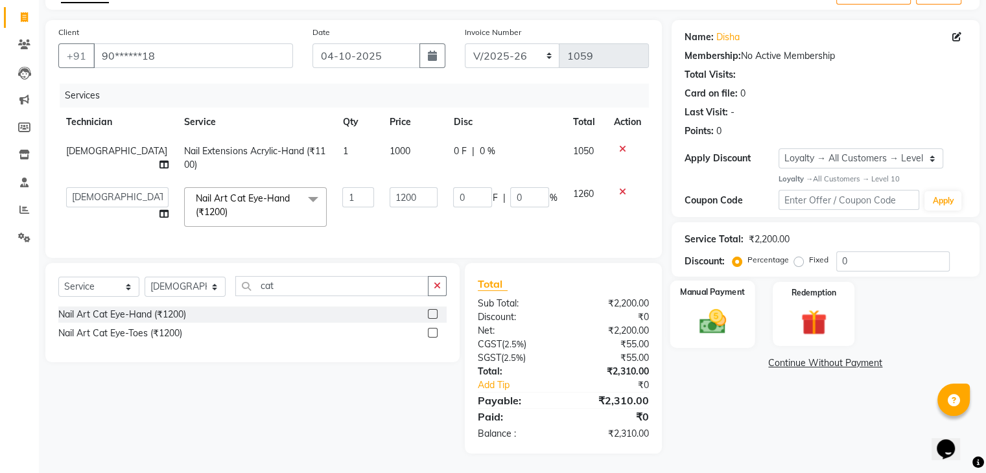
click at [697, 294] on div "Manual Payment" at bounding box center [712, 314] width 85 height 67
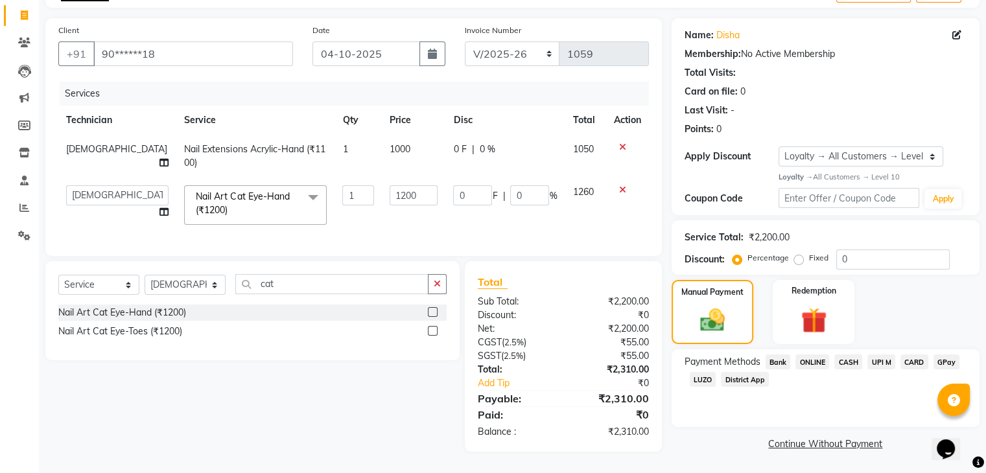
click at [884, 355] on span "UPI M" at bounding box center [881, 362] width 28 height 15
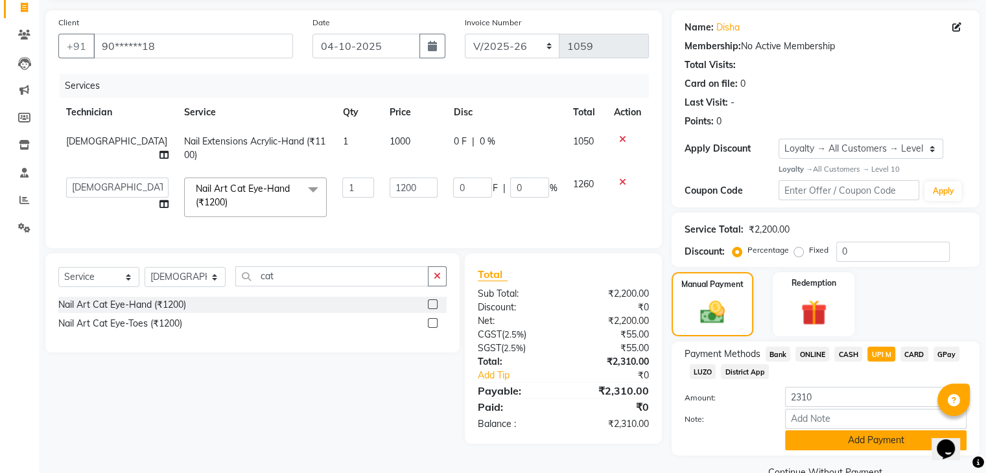
click at [870, 437] on button "Add Payment" at bounding box center [875, 440] width 181 height 20
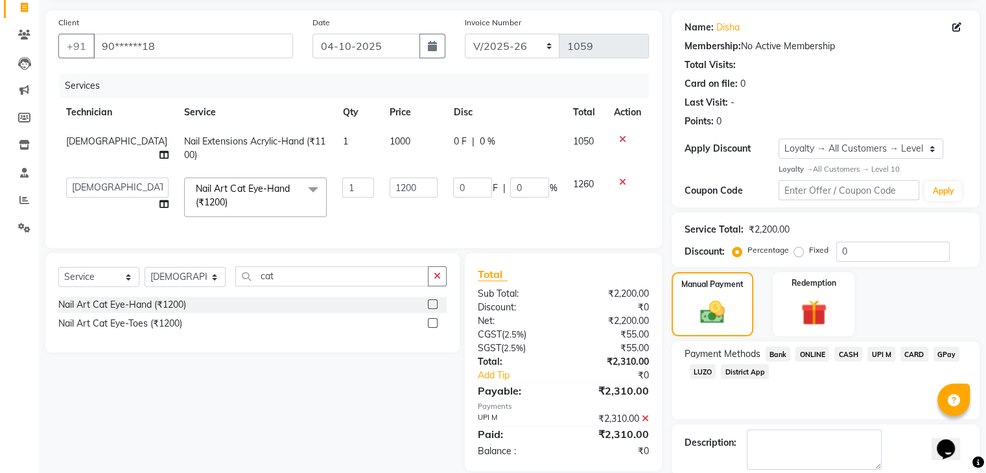
scroll to position [179, 0]
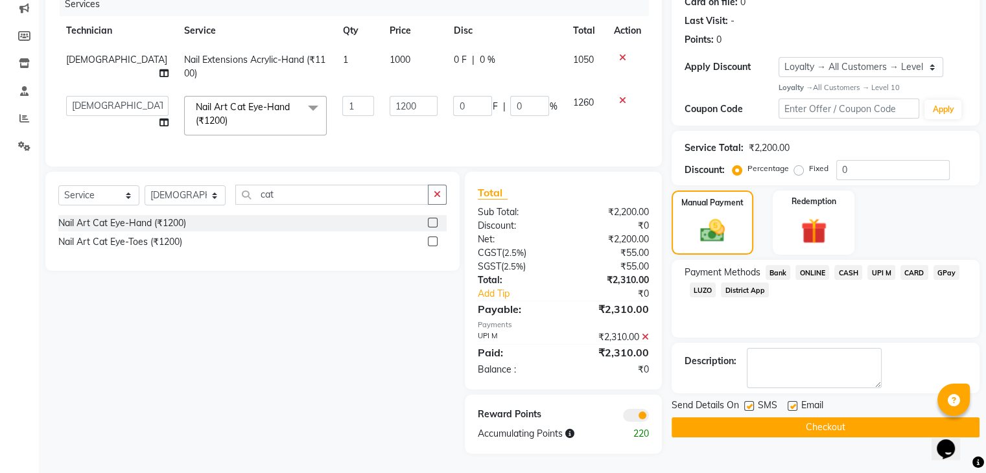
click at [840, 417] on button "Checkout" at bounding box center [825, 427] width 308 height 20
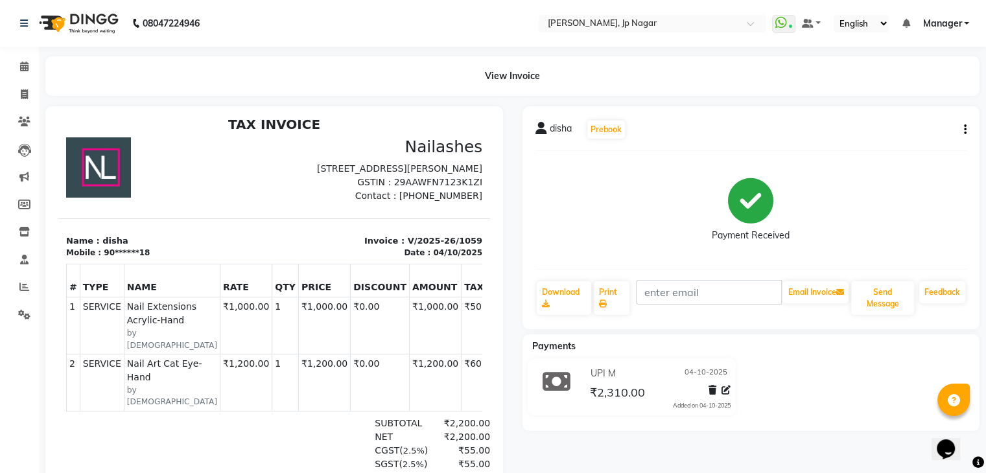
scroll to position [9, 0]
click at [19, 89] on span at bounding box center [24, 94] width 23 height 15
select select "service"
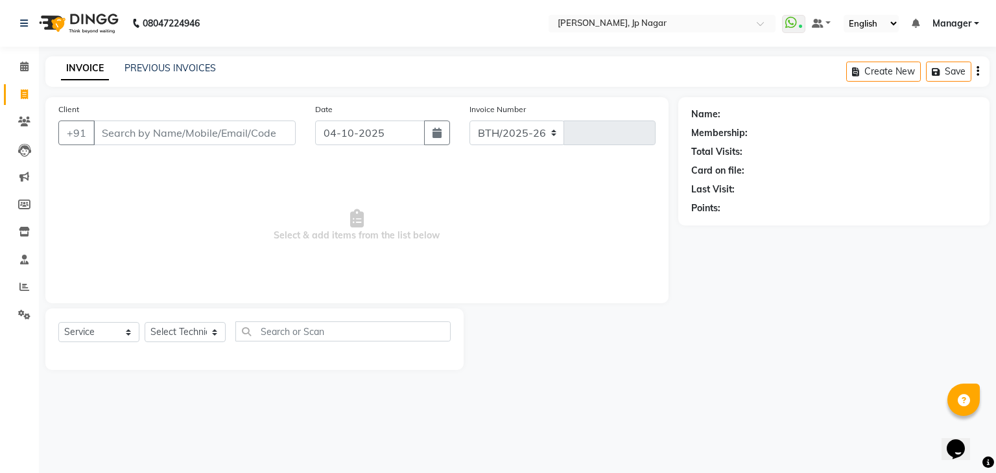
select select "6318"
type input "1060"
click at [183, 323] on select "Select Technician ameer asid [PERSON_NAME] Manager [PERSON_NAME] [PERSON_NAME] …" at bounding box center [185, 332] width 81 height 20
select select "80453"
click at [145, 323] on select "Select Technician ameer asid [PERSON_NAME] Manager [PERSON_NAME] [PERSON_NAME] …" at bounding box center [185, 332] width 81 height 20
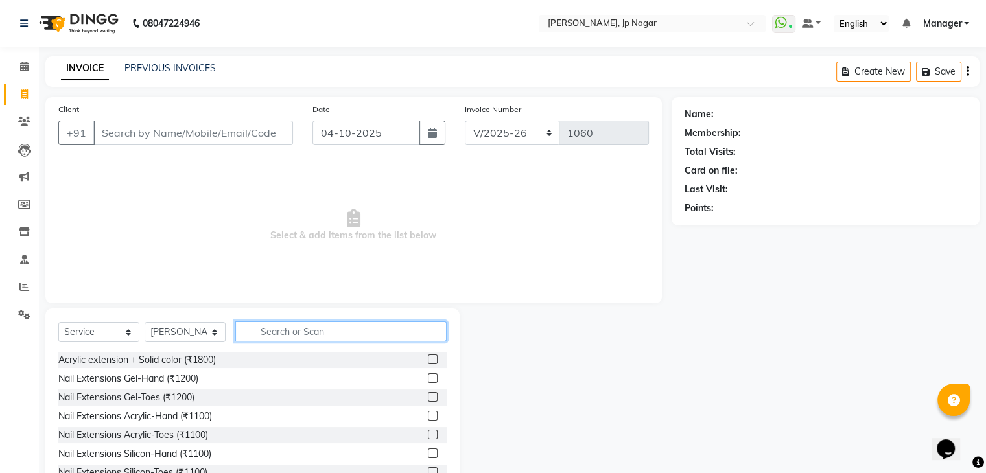
click at [311, 327] on input "text" at bounding box center [340, 331] width 211 height 20
type input "gel"
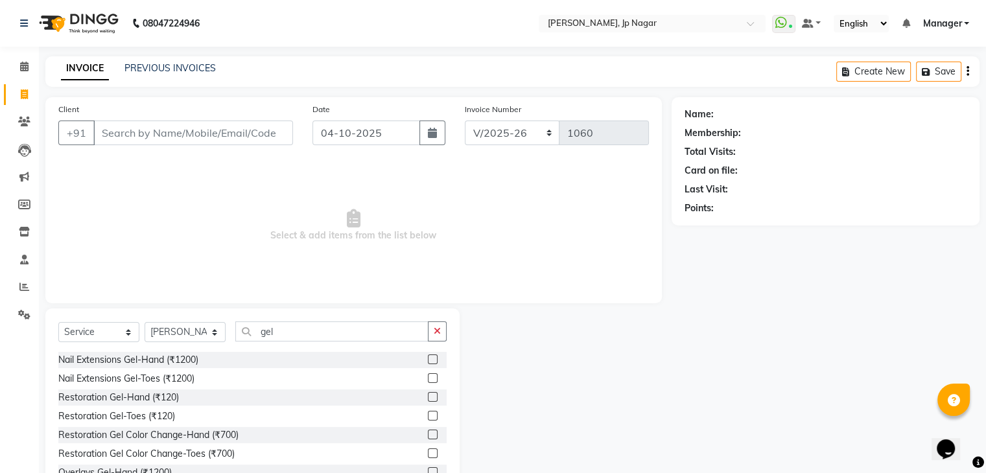
click at [428, 361] on label at bounding box center [433, 360] width 10 height 10
click at [428, 361] on input "checkbox" at bounding box center [432, 360] width 8 height 8
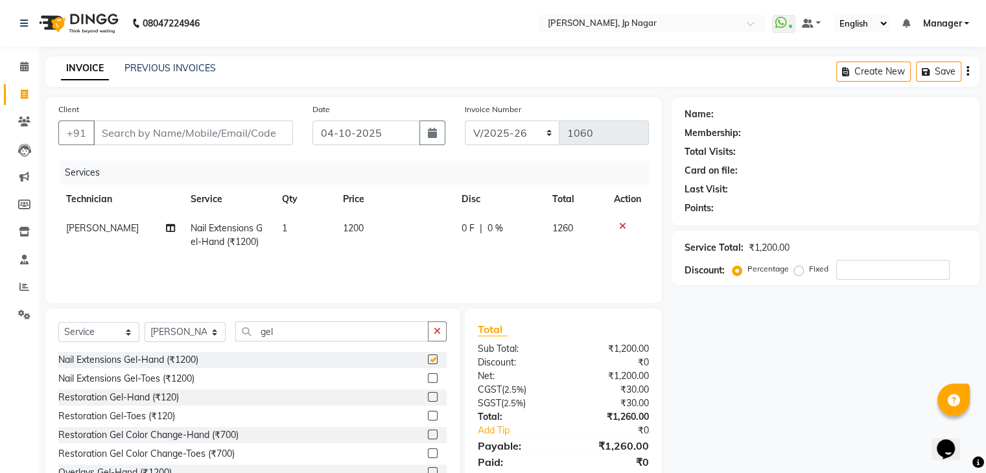
checkbox input "false"
click at [351, 224] on span "1200" at bounding box center [353, 228] width 21 height 12
select select "80453"
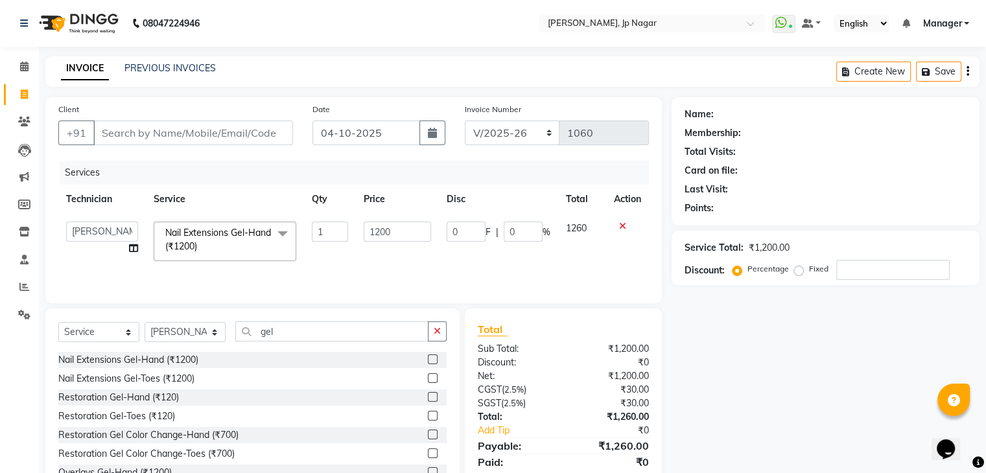
click at [351, 224] on td "1" at bounding box center [330, 241] width 52 height 55
drag, startPoint x: 397, startPoint y: 231, endPoint x: 350, endPoint y: 223, distance: 48.1
click at [350, 223] on tr "ameer asid [PERSON_NAME] Manager [PERSON_NAME] [PERSON_NAME] Vishnu Nail Extens…" at bounding box center [353, 241] width 590 height 55
type input "600"
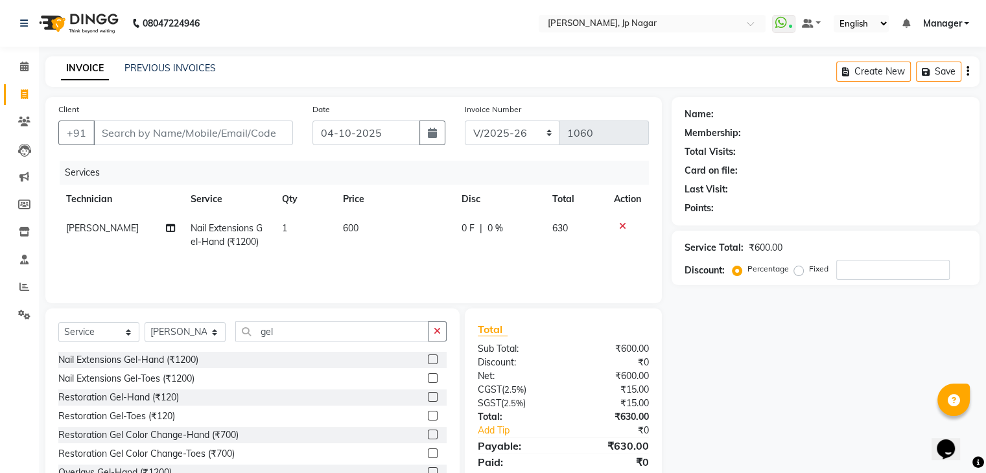
click at [362, 247] on td "600" at bounding box center [394, 235] width 119 height 43
select select "80453"
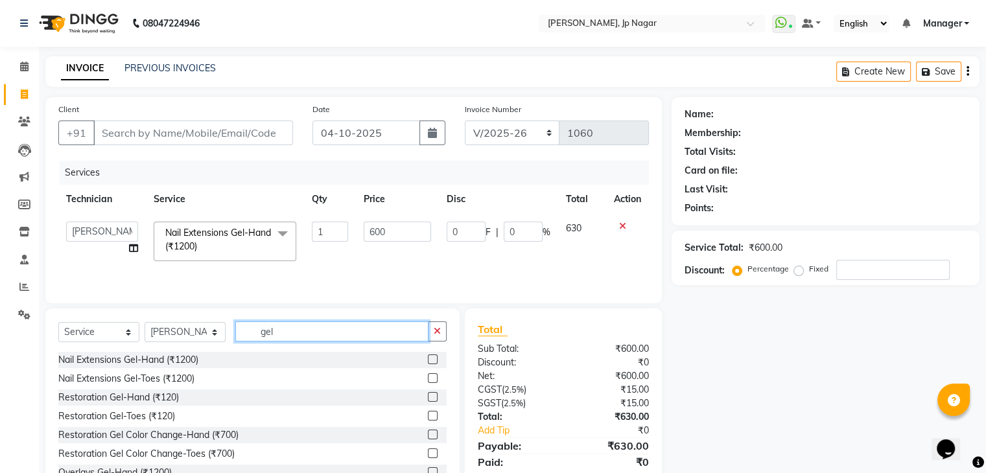
click at [348, 333] on input "gel" at bounding box center [331, 331] width 193 height 20
type input "g"
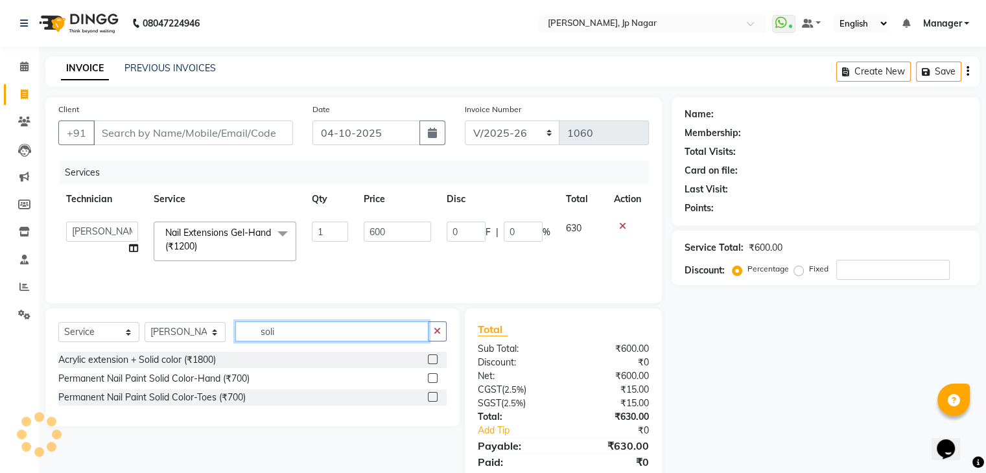
type input "soli"
click at [436, 380] on label at bounding box center [433, 378] width 10 height 10
click at [436, 380] on input "checkbox" at bounding box center [432, 379] width 8 height 8
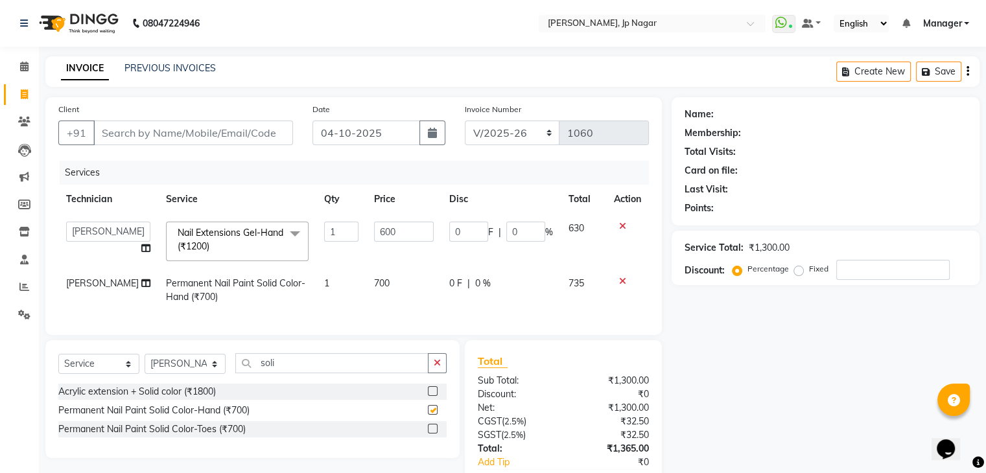
checkbox input "false"
click at [374, 283] on span "700" at bounding box center [382, 283] width 16 height 12
select select "80453"
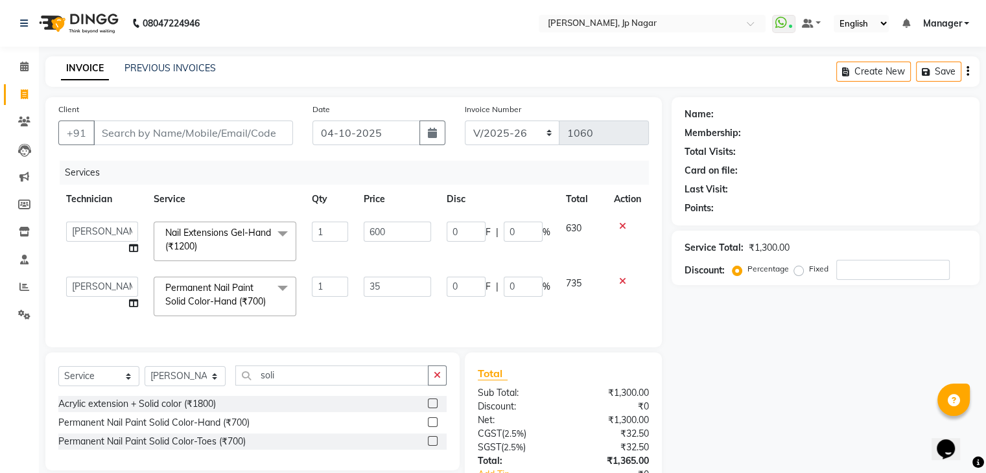
type input "350"
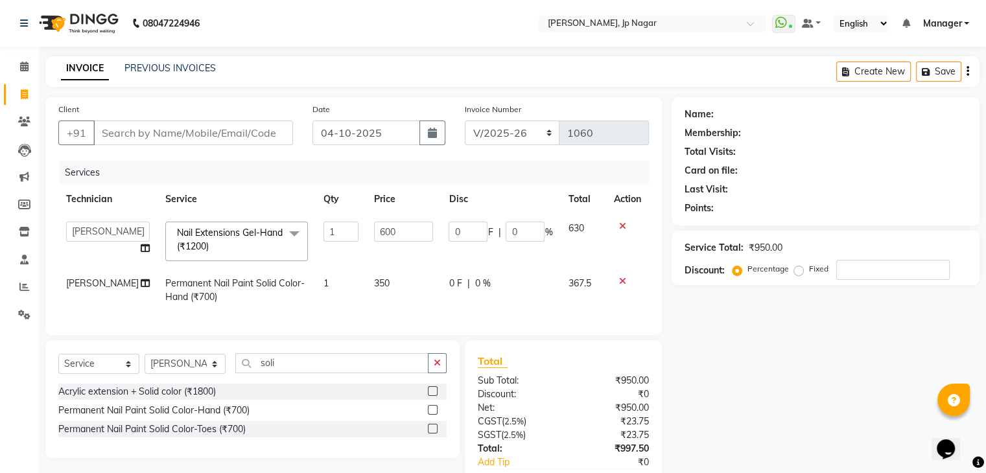
click at [408, 309] on td "350" at bounding box center [403, 290] width 75 height 43
select select "80453"
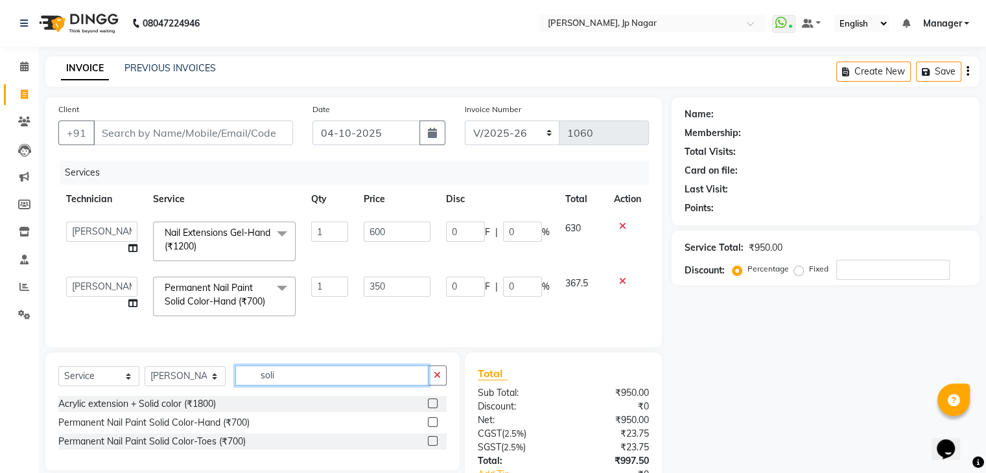
click at [350, 386] on input "soli" at bounding box center [331, 376] width 193 height 20
type input "s"
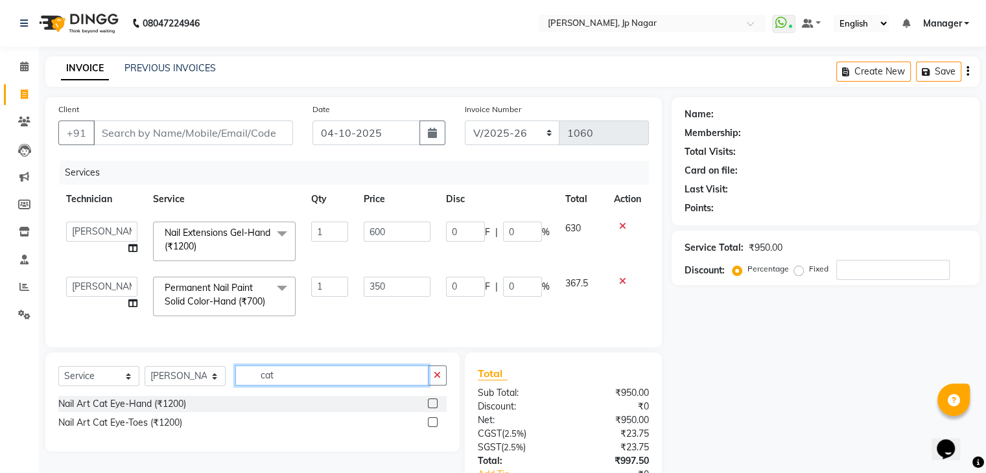
type input "cat"
click at [430, 408] on label at bounding box center [433, 404] width 10 height 10
click at [430, 408] on input "checkbox" at bounding box center [432, 404] width 8 height 8
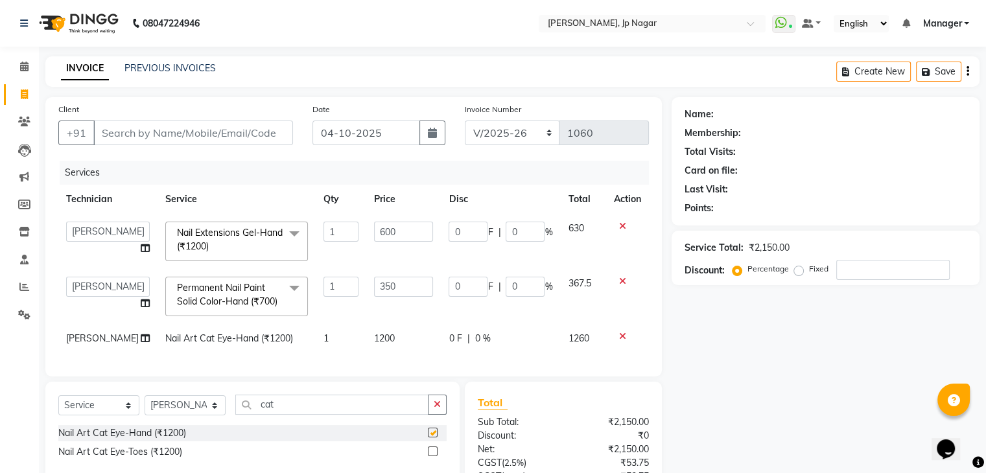
checkbox input "false"
click at [377, 344] on span "1200" at bounding box center [384, 338] width 21 height 12
select select "80453"
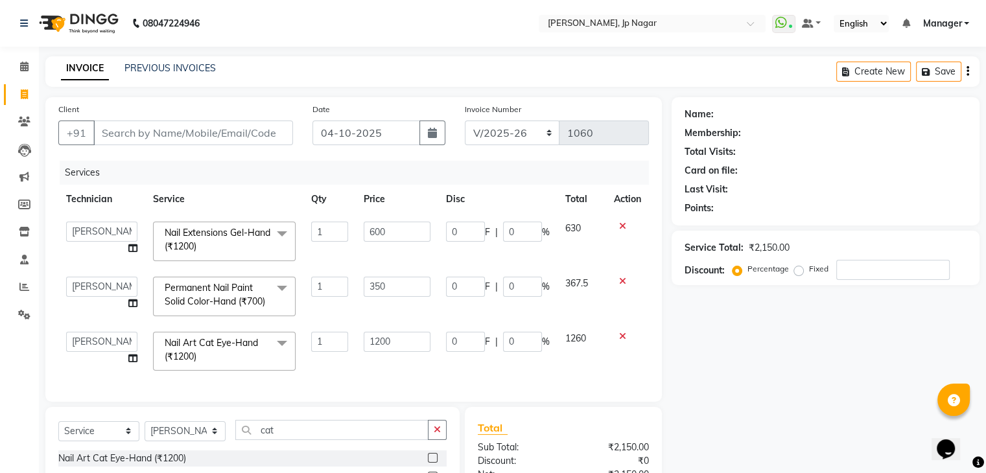
click at [377, 351] on input "1200" at bounding box center [397, 342] width 67 height 20
type input "600"
click at [379, 402] on div "Client +91 Date [DATE] Invoice Number BTH/2025-26 RED/2025-26 V/2025 V/[PHONE_N…" at bounding box center [354, 347] width 636 height 500
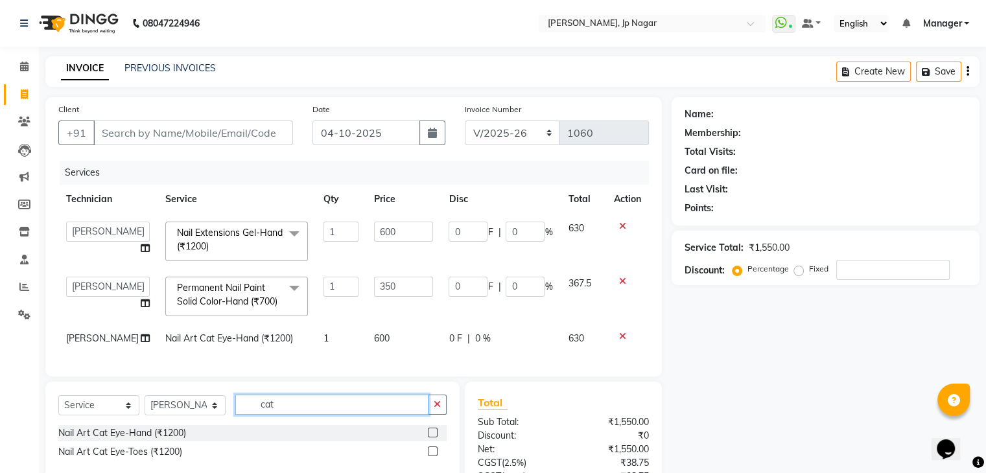
click at [293, 415] on input "cat" at bounding box center [331, 405] width 193 height 20
type input "c"
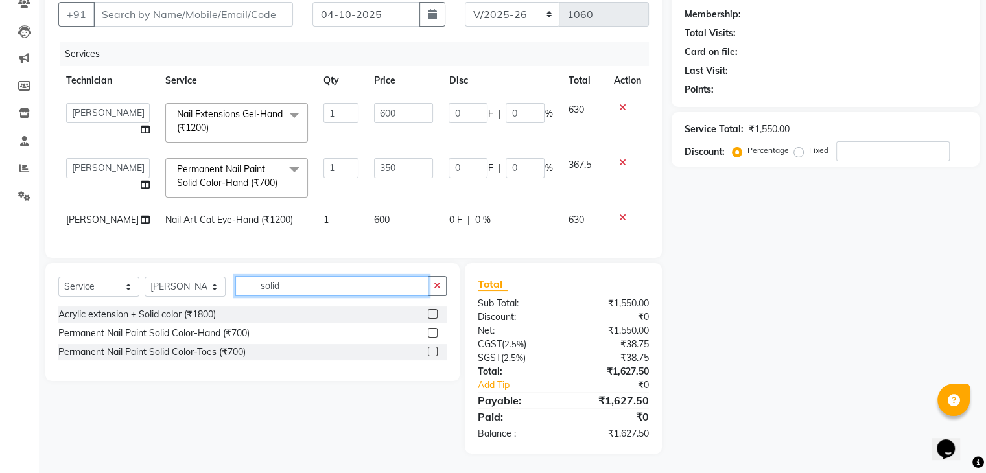
type input "solid"
click at [431, 348] on label at bounding box center [433, 352] width 10 height 10
click at [431, 348] on input "checkbox" at bounding box center [432, 352] width 8 height 8
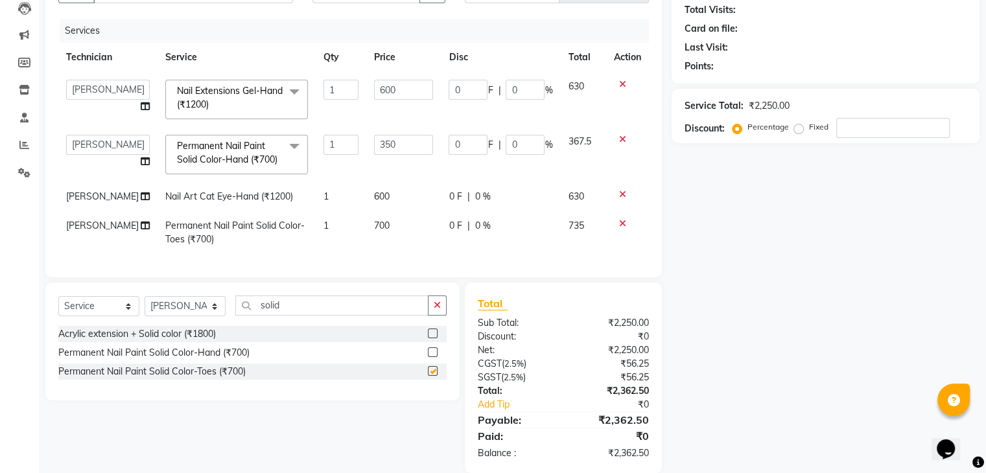
checkbox input "false"
click at [434, 310] on icon "button" at bounding box center [437, 305] width 7 height 9
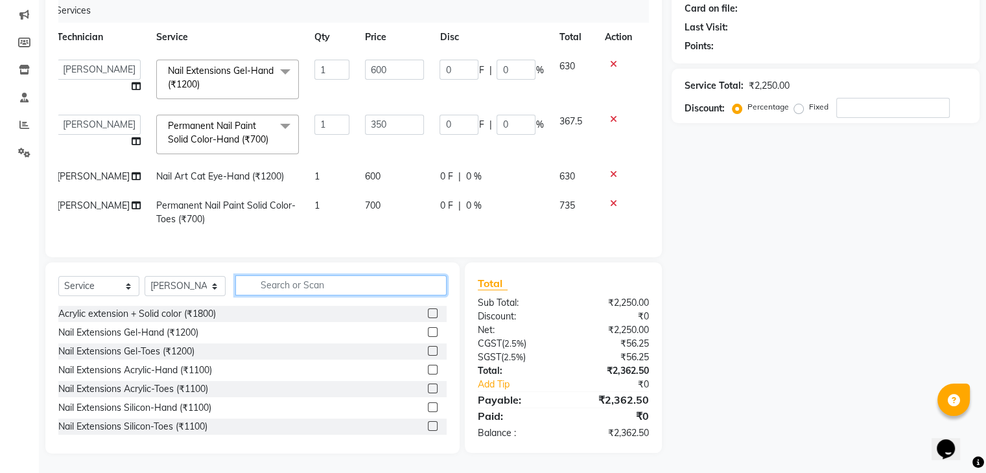
scroll to position [0, 0]
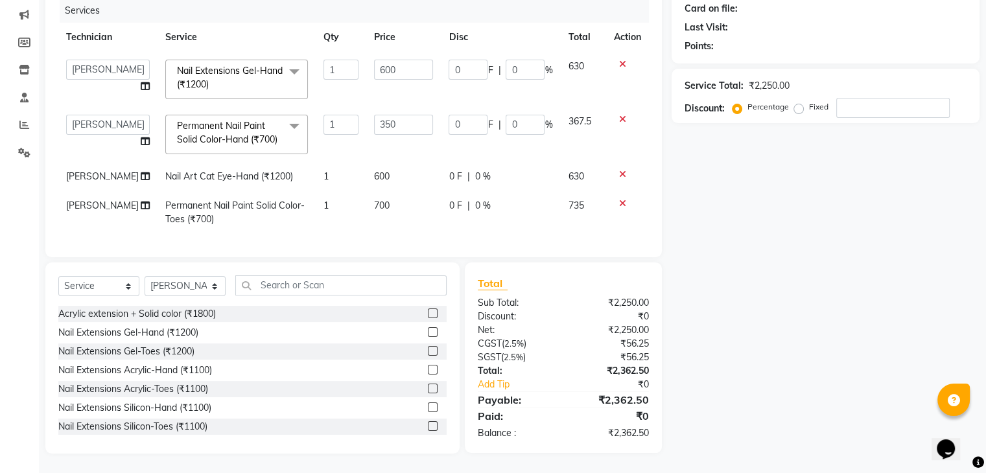
click at [494, 251] on div "Client +91 Date [DATE] Invoice Number BTH/2025-26 RED/2025-26 V/2025 V/[PHONE_N…" at bounding box center [353, 96] width 616 height 322
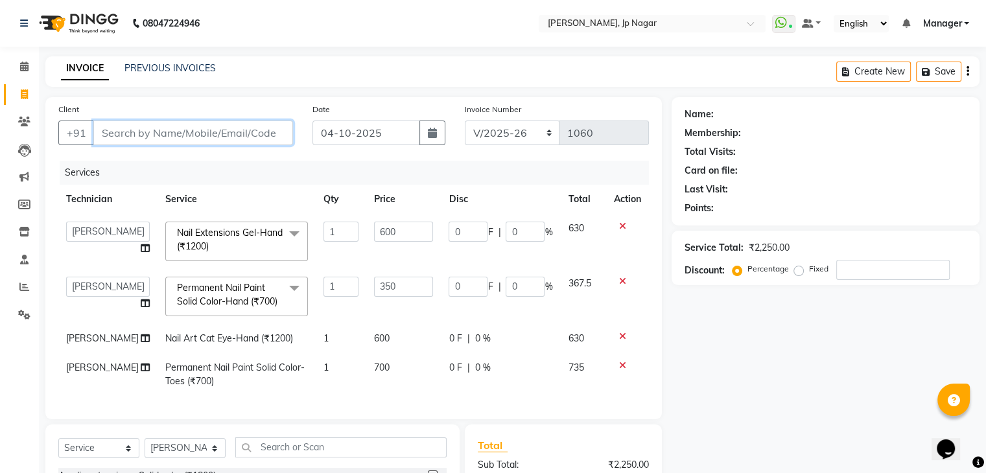
click at [240, 141] on input "Client" at bounding box center [193, 133] width 200 height 25
type input "9"
type input "0"
type input "9380931197"
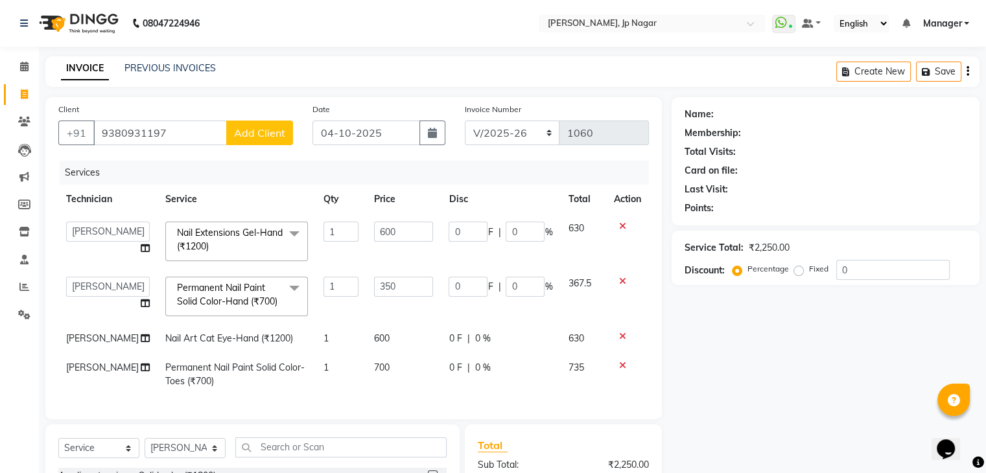
click at [256, 137] on span "Add Client" at bounding box center [259, 132] width 51 height 13
select select "21"
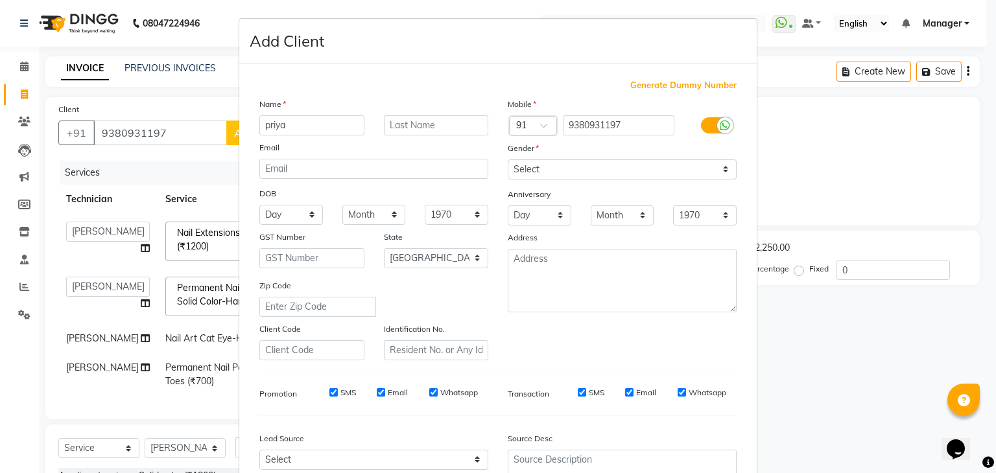
type input "priya"
click at [537, 174] on select "Select [DEMOGRAPHIC_DATA] [DEMOGRAPHIC_DATA] Other Prefer Not To Say" at bounding box center [621, 169] width 229 height 20
select select "[DEMOGRAPHIC_DATA]"
click at [507, 160] on select "Select [DEMOGRAPHIC_DATA] [DEMOGRAPHIC_DATA] Other Prefer Not To Say" at bounding box center [621, 169] width 229 height 20
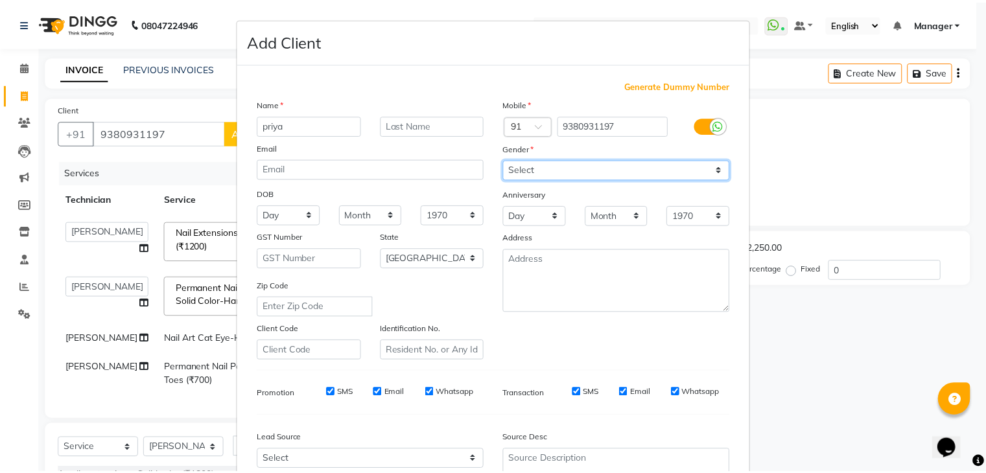
scroll to position [132, 0]
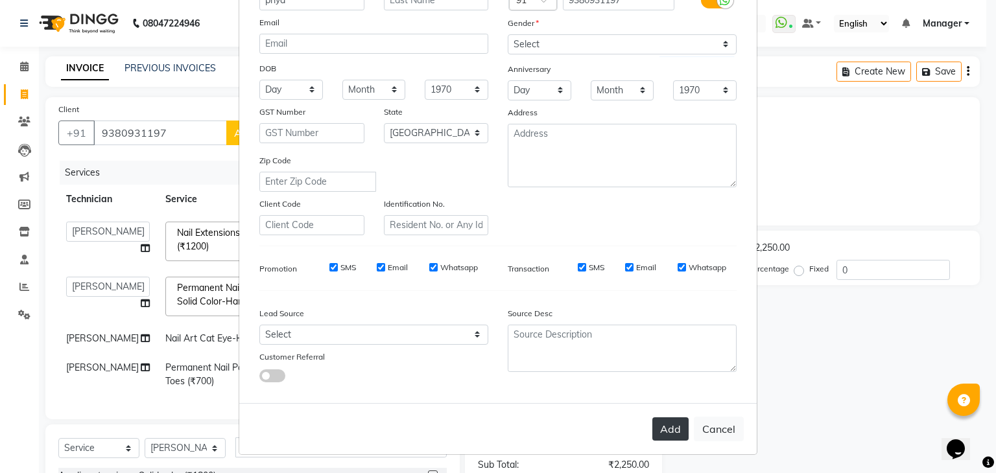
click at [655, 428] on button "Add" at bounding box center [670, 428] width 36 height 23
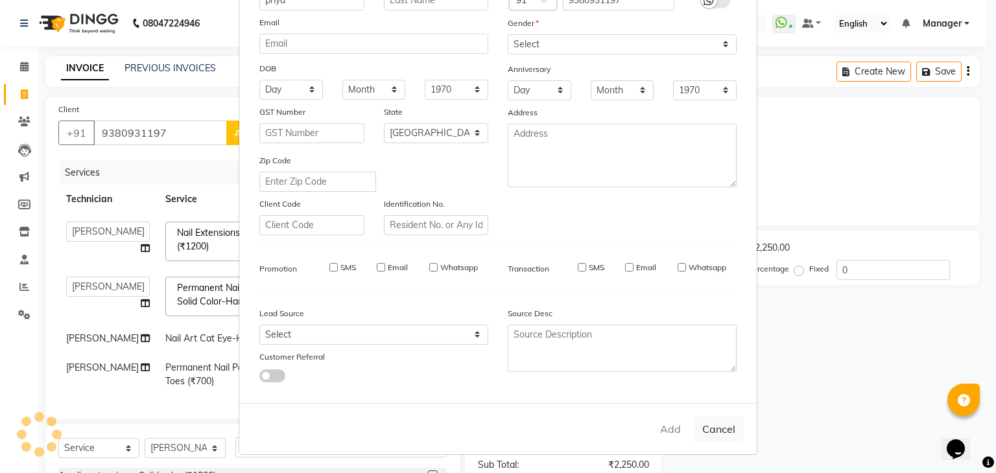
type input "93******97"
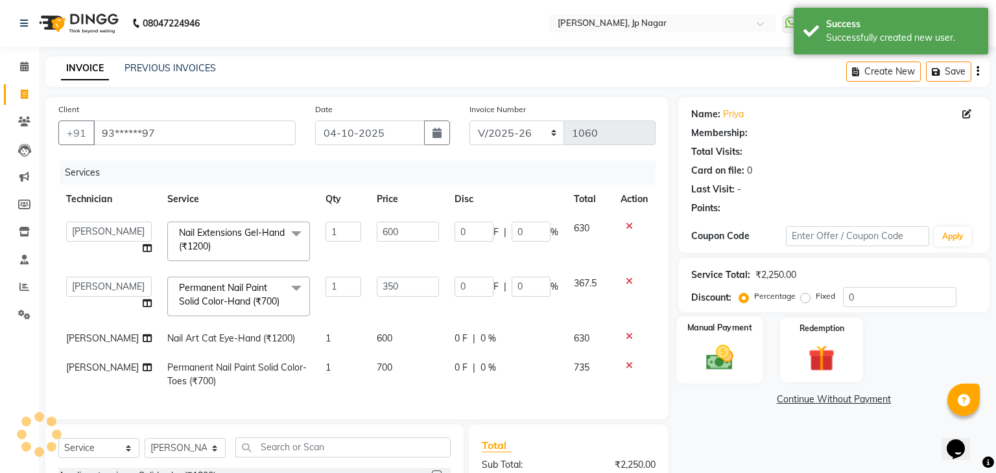
select select "1: Object"
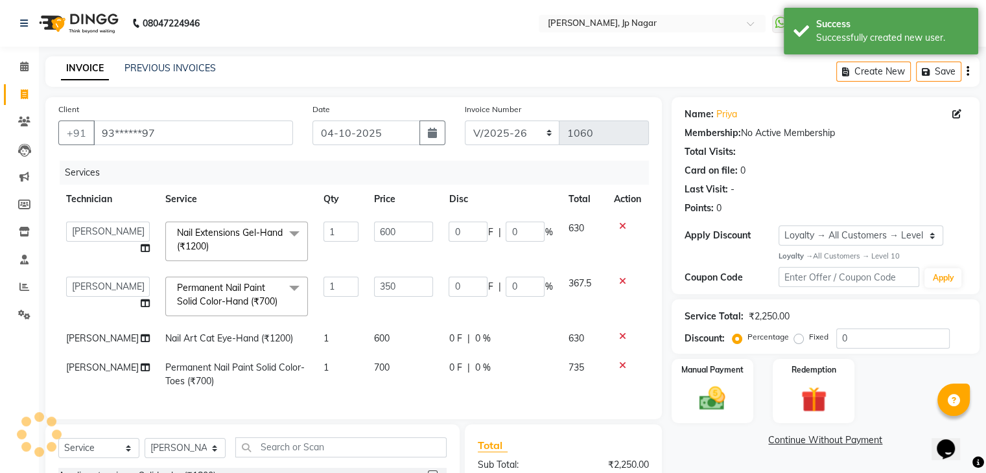
scroll to position [185, 0]
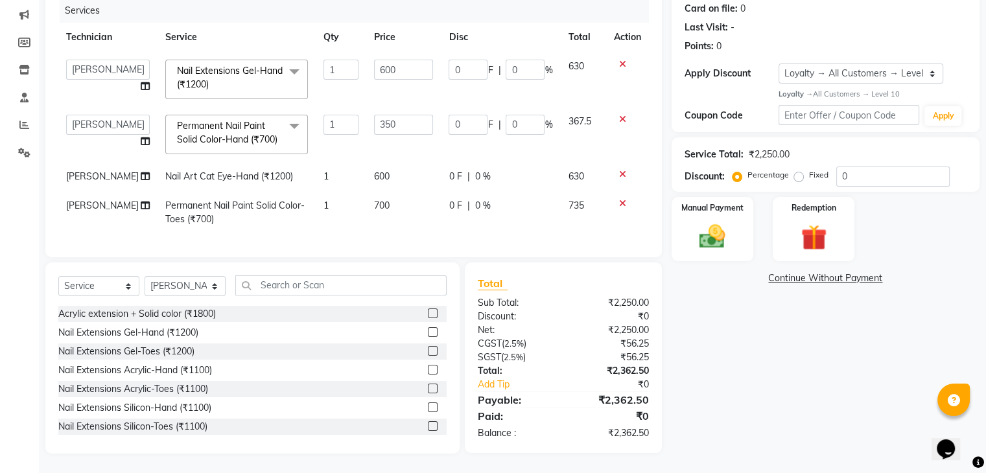
click at [758, 397] on div "Name: Priya Membership: No Active Membership Total Visits: Card on file: 0 Last…" at bounding box center [830, 194] width 318 height 519
drag, startPoint x: 642, startPoint y: 263, endPoint x: 752, endPoint y: 216, distance: 119.7
click at [752, 216] on div "Client +91 93******97 Date [DATE] Invoice Number BTH/2025-26 RED/2025-26 V/2025…" at bounding box center [512, 194] width 953 height 519
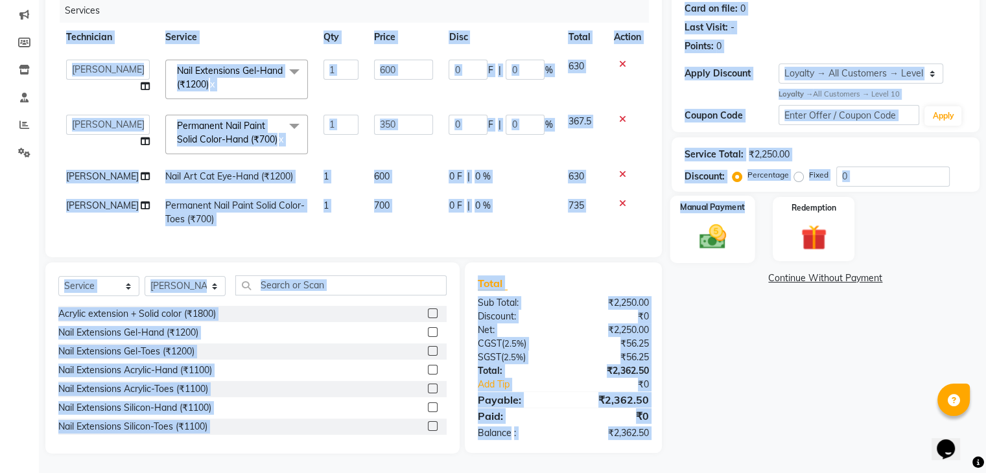
click at [752, 216] on div "Manual Payment" at bounding box center [712, 229] width 85 height 67
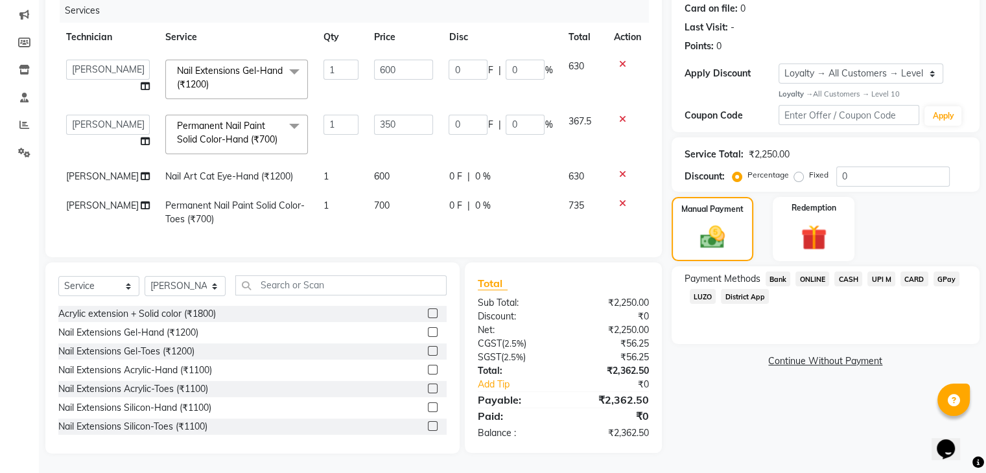
click at [855, 275] on span "CASH" at bounding box center [848, 279] width 28 height 15
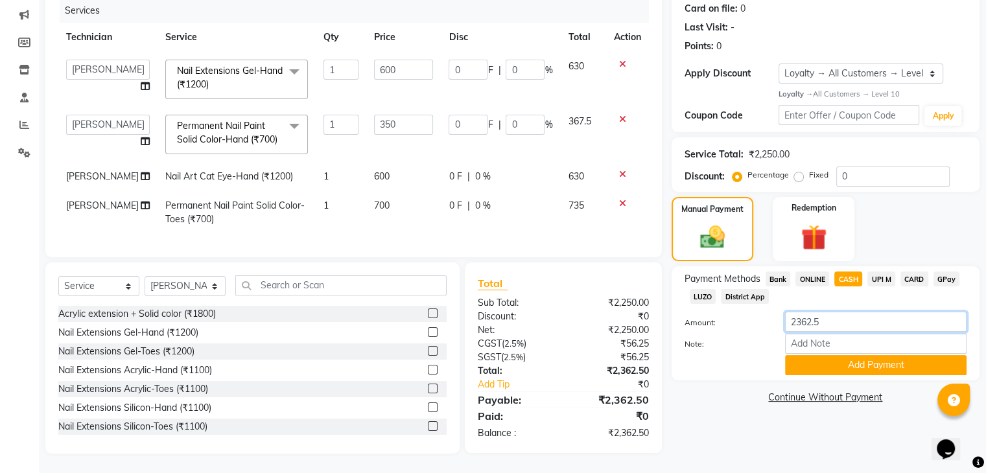
click at [838, 320] on input "2362.5" at bounding box center [875, 322] width 181 height 20
type input "2"
type input "2000"
click at [848, 355] on button "Add Payment" at bounding box center [875, 365] width 181 height 20
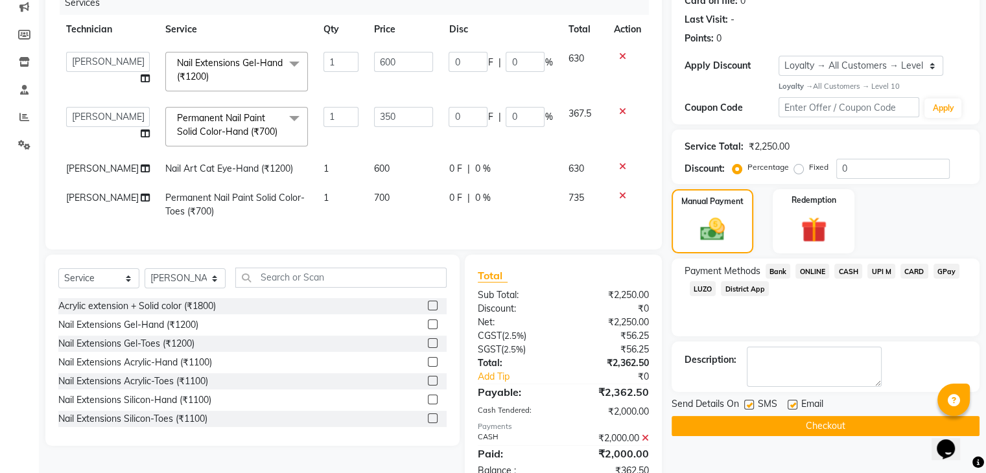
click at [881, 272] on span "UPI M" at bounding box center [881, 271] width 28 height 15
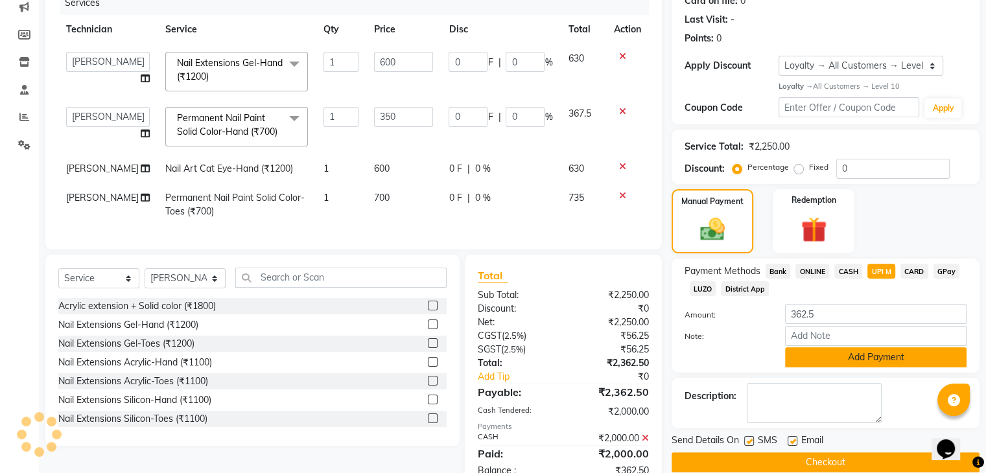
click at [883, 365] on button "Add Payment" at bounding box center [875, 357] width 181 height 20
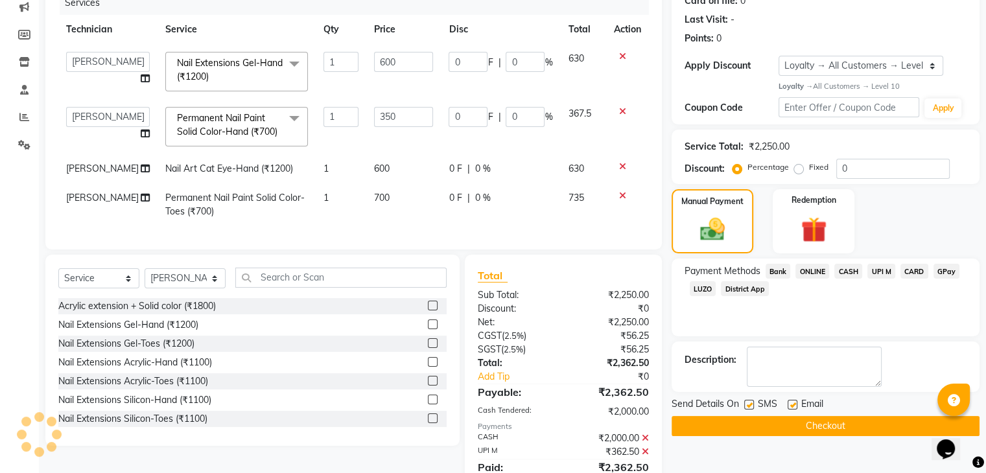
scroll to position [309, 0]
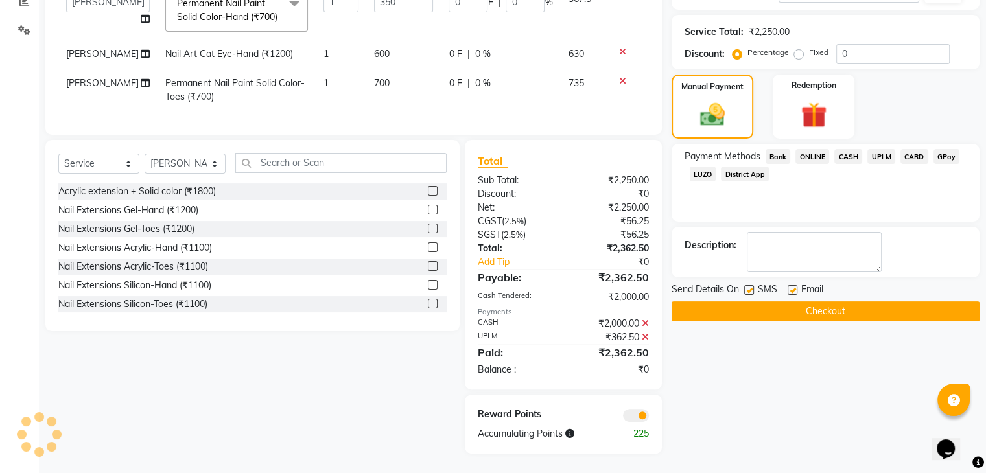
click at [804, 301] on button "Checkout" at bounding box center [825, 311] width 308 height 20
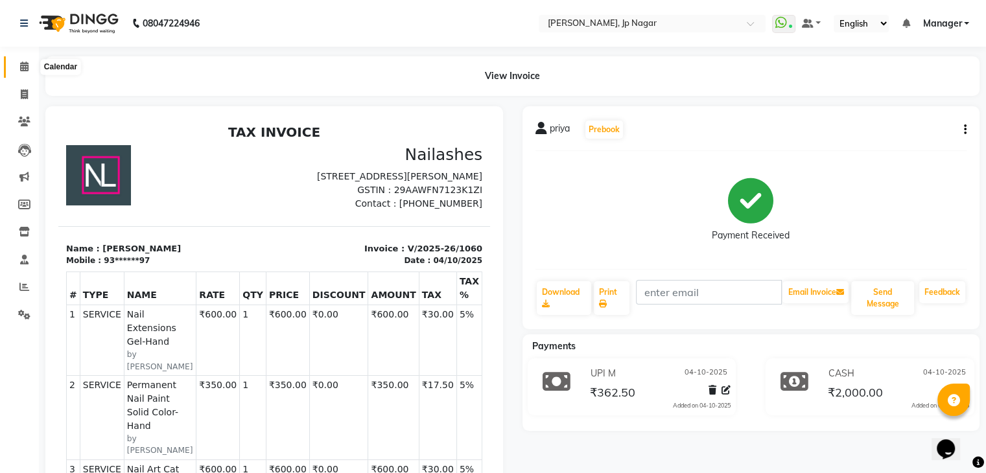
click at [23, 71] on icon at bounding box center [24, 67] width 8 height 10
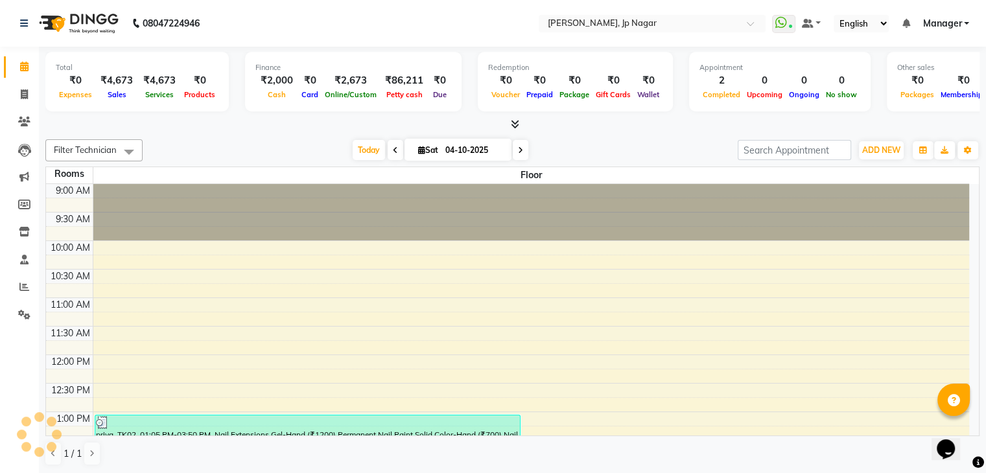
scroll to position [340, 0]
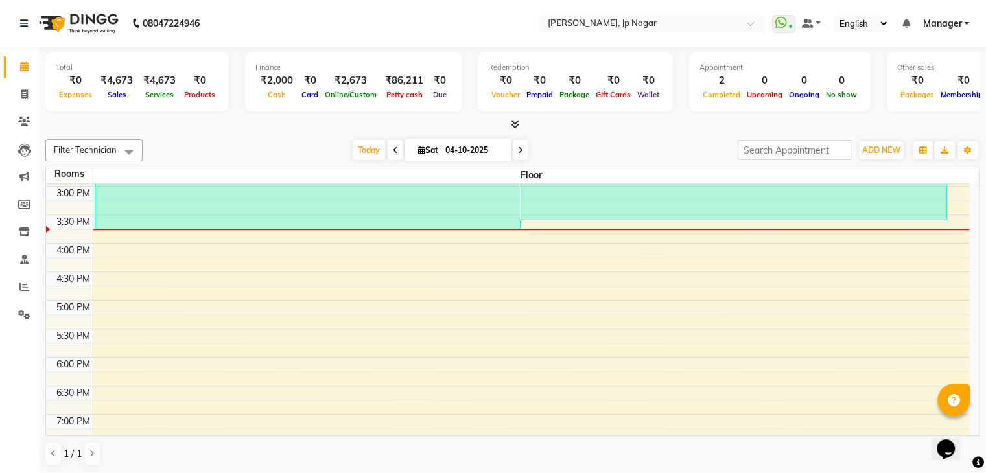
click at [513, 122] on icon at bounding box center [515, 124] width 8 height 10
